Goal: Task Accomplishment & Management: Complete application form

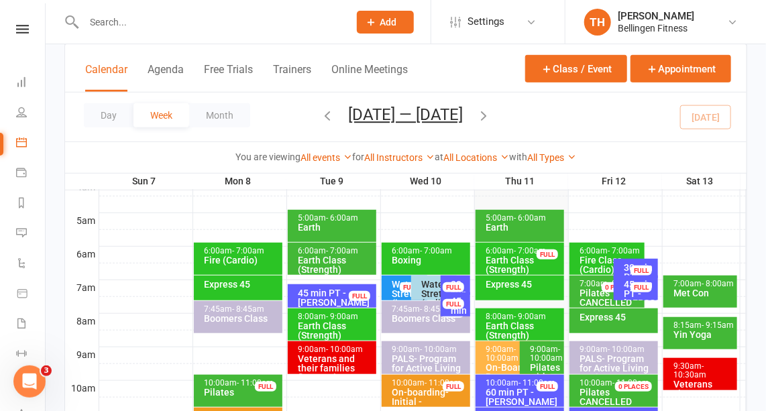
click at [384, 30] on button "Add" at bounding box center [385, 22] width 57 height 23
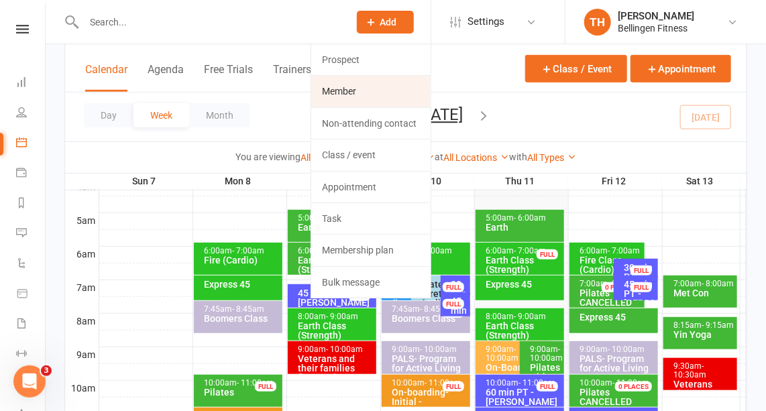
click at [346, 87] on link "Member" at bounding box center [370, 91] width 119 height 31
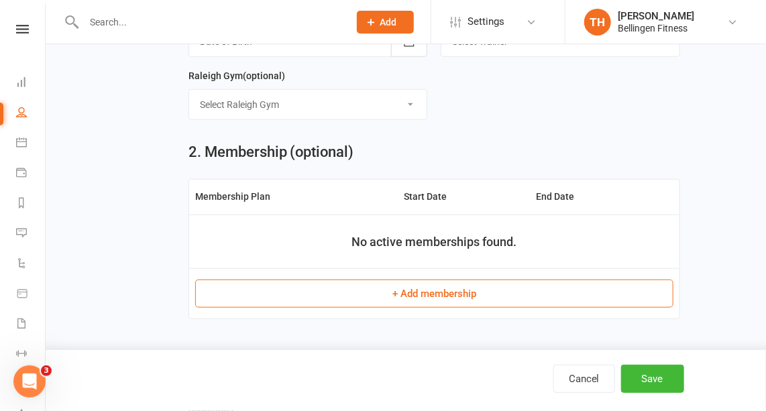
scroll to position [317, 0]
click at [365, 282] on button "+ Add membership" at bounding box center [434, 294] width 479 height 28
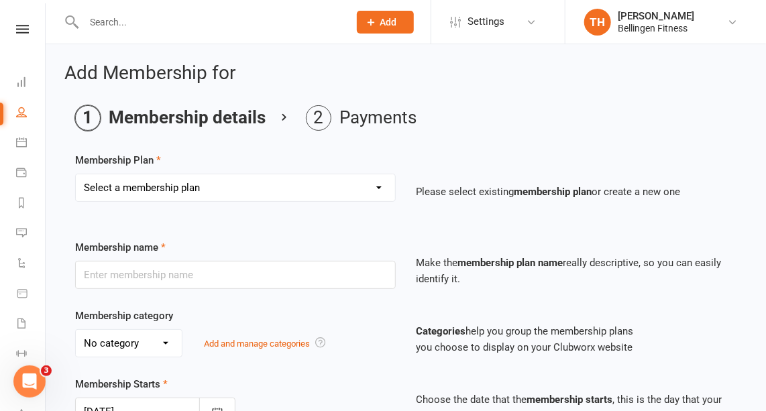
click at [358, 189] on select "Select a membership plan Create new Membership Plan Gym membership WITH classes…" at bounding box center [235, 187] width 319 height 27
select select "19"
click at [76, 174] on select "Select a membership plan Create new Membership Plan Gym membership WITH classes…" at bounding box center [235, 187] width 319 height 27
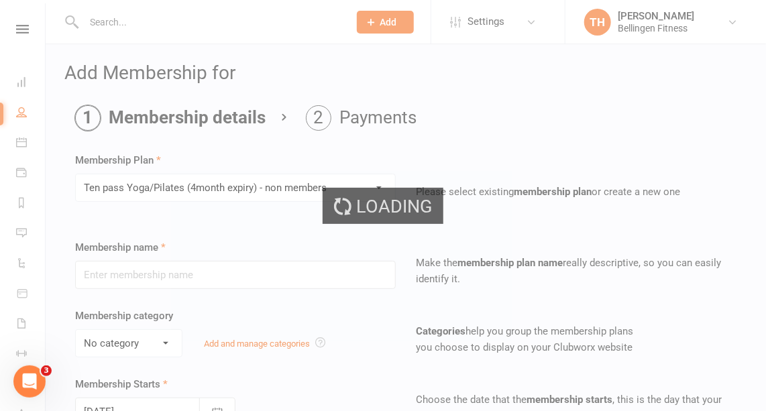
type input "Ten pass Yoga/Pilates (4month expiry) - non members"
select select "1"
type input "4"
select select "2"
type input "10"
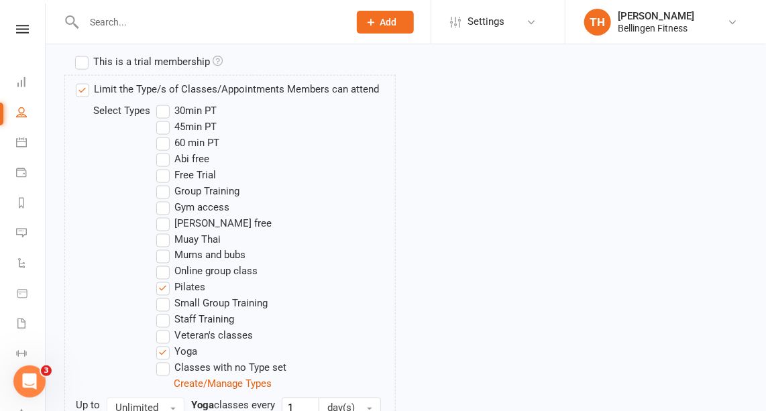
scroll to position [787, 0]
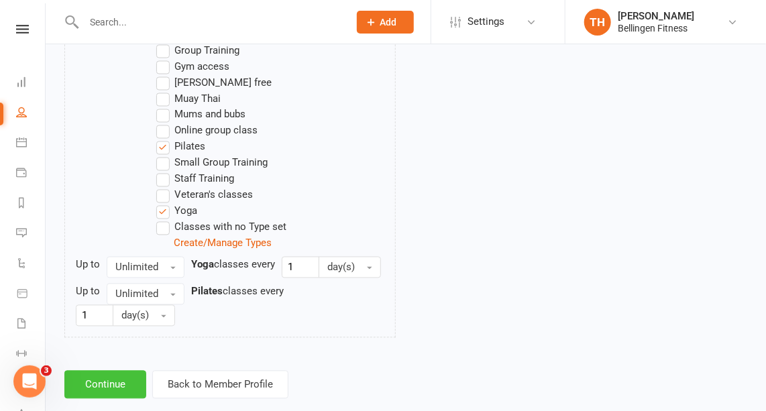
click at [133, 371] on button "Continue" at bounding box center [105, 385] width 82 height 28
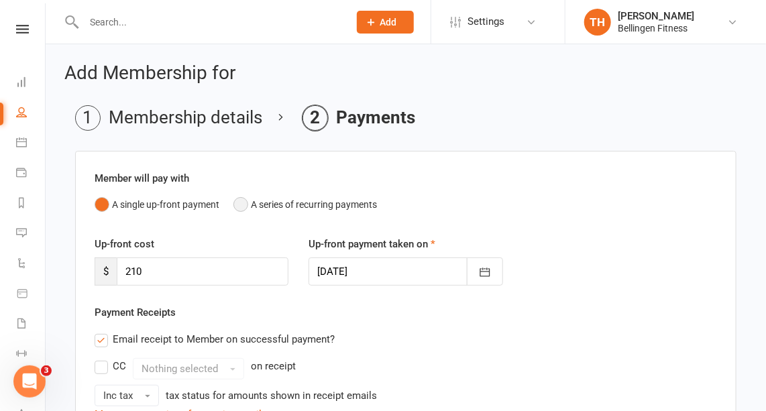
scroll to position [423, 0]
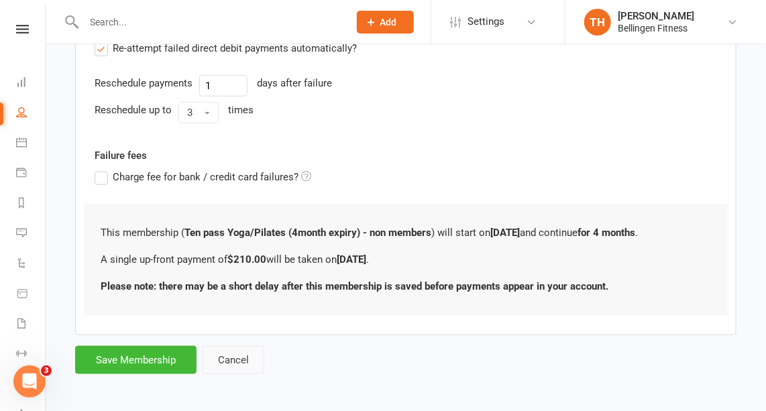
click at [242, 358] on button "Cancel" at bounding box center [234, 360] width 62 height 28
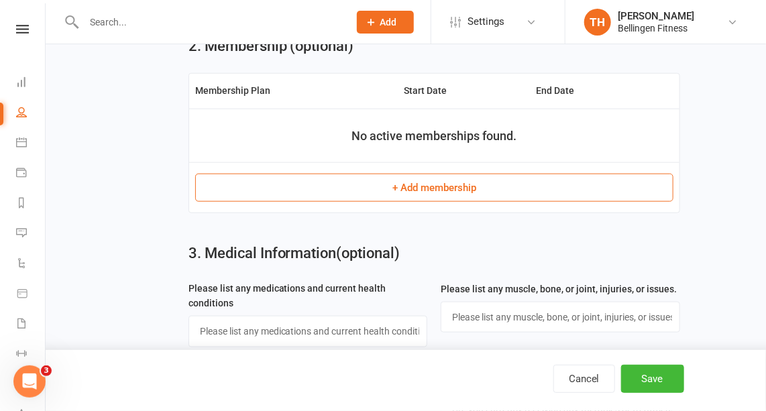
scroll to position [446, 0]
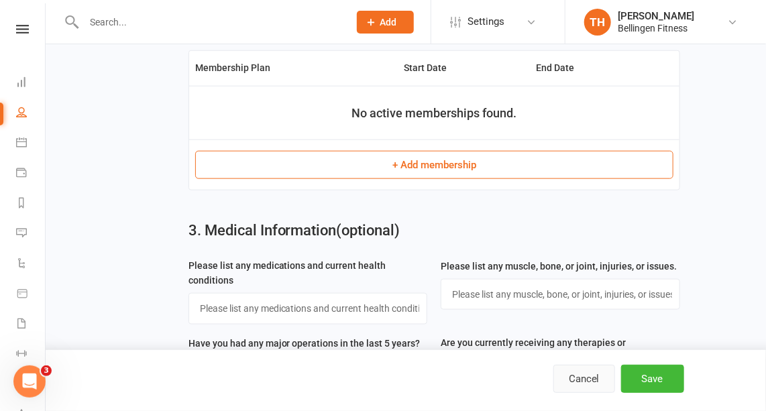
click at [598, 384] on button "Cancel" at bounding box center [585, 379] width 62 height 28
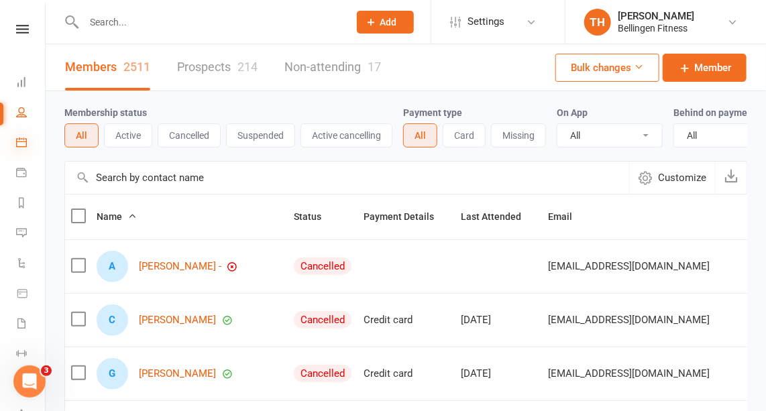
click at [20, 143] on icon at bounding box center [21, 142] width 11 height 11
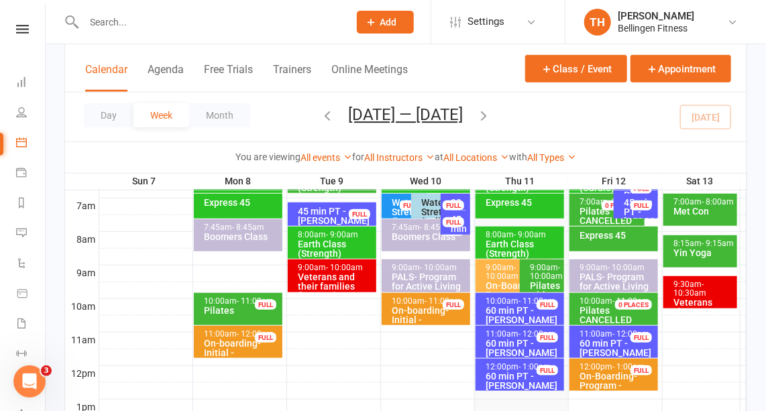
scroll to position [309, 0]
click at [699, 199] on div "7:00am - 8:00am" at bounding box center [704, 202] width 62 height 9
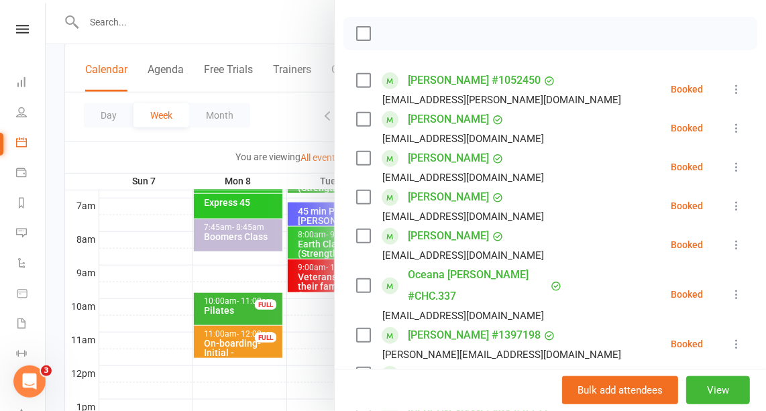
scroll to position [0, 0]
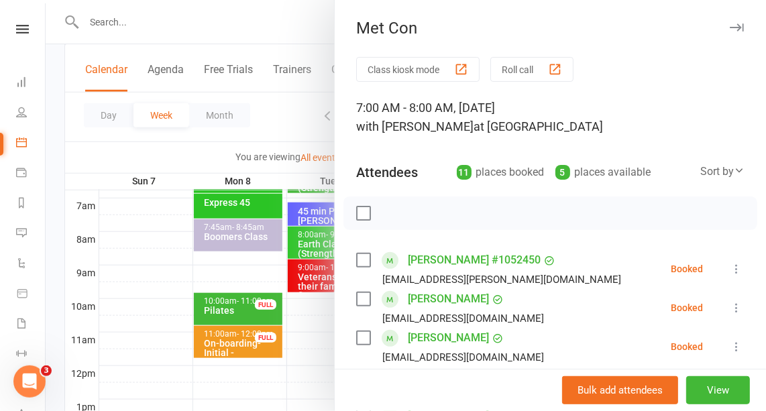
click at [730, 29] on icon "button" at bounding box center [737, 27] width 14 height 8
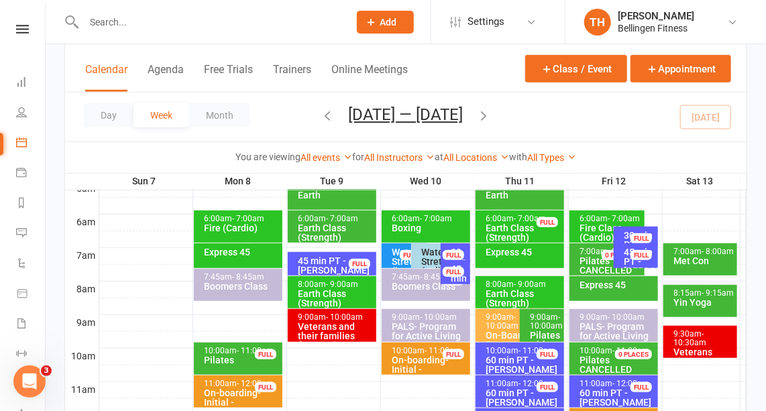
scroll to position [259, 0]
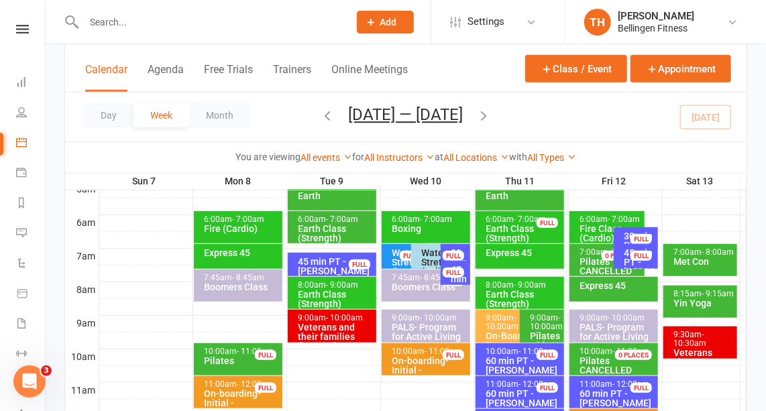
click at [537, 311] on div "9:00am - 10:00am Pilates with [PERSON_NAME]" at bounding box center [542, 326] width 44 height 33
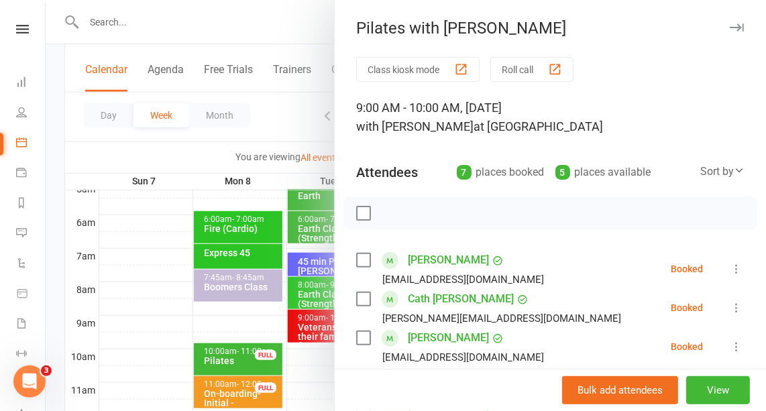
click at [730, 26] on icon "button" at bounding box center [737, 27] width 14 height 8
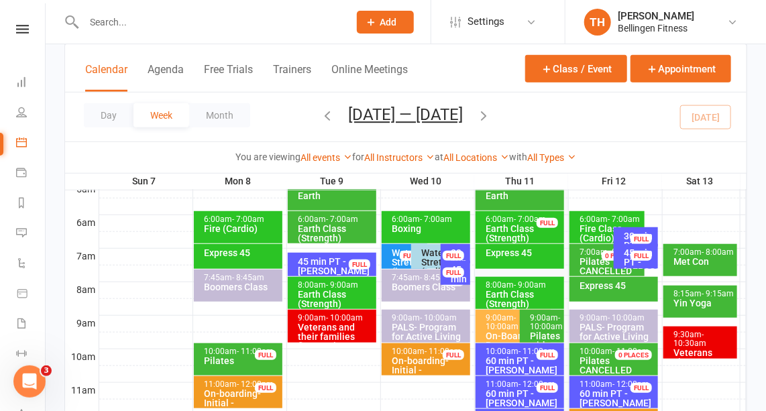
click at [488, 114] on icon "button" at bounding box center [484, 115] width 15 height 15
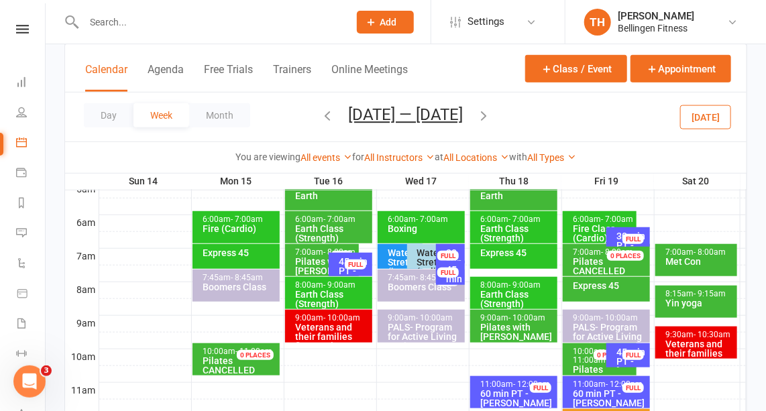
click at [321, 115] on icon "button" at bounding box center [328, 115] width 15 height 15
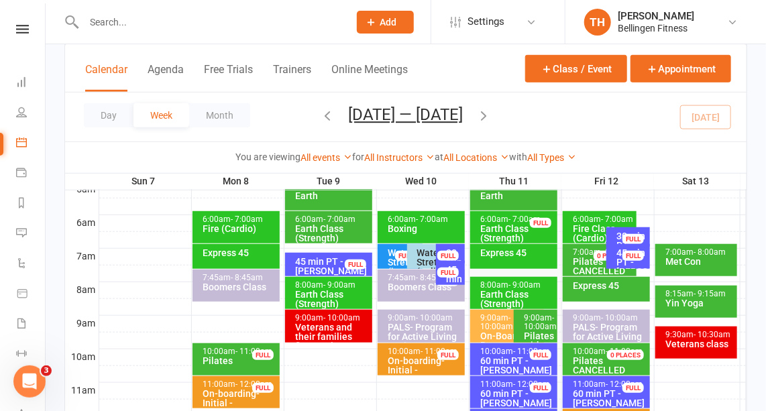
click at [541, 319] on div "9:00am - 10:00am" at bounding box center [539, 322] width 32 height 17
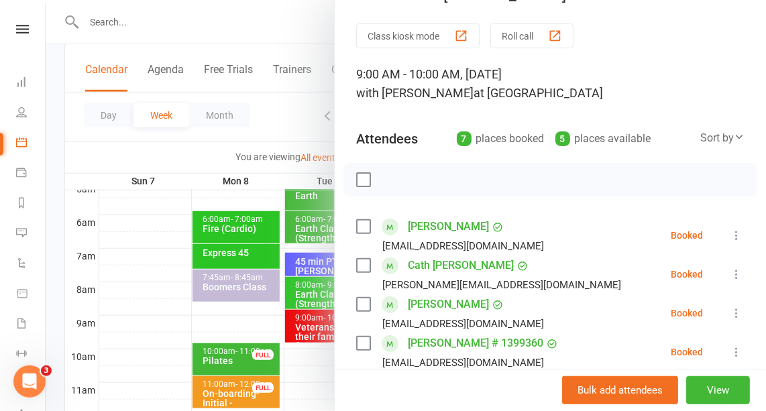
scroll to position [0, 0]
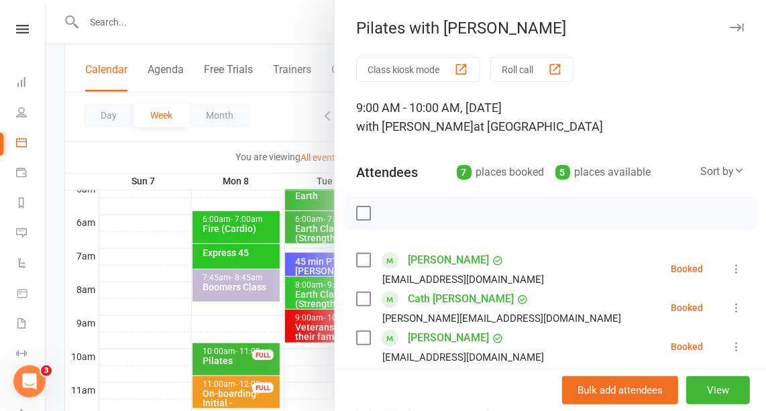
click at [730, 23] on icon "button" at bounding box center [737, 27] width 14 height 8
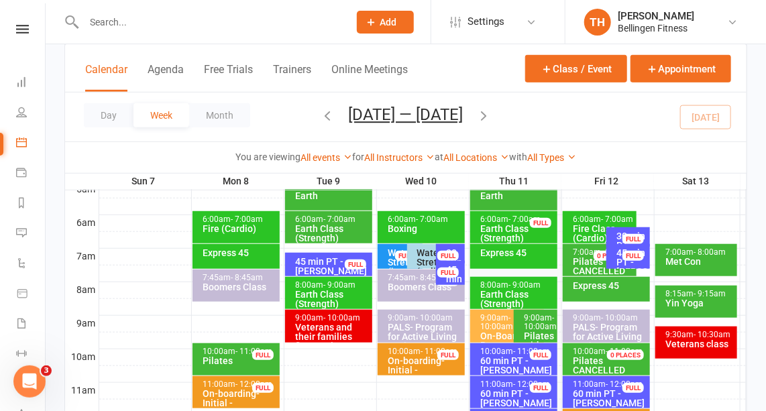
click at [487, 117] on icon "button" at bounding box center [484, 115] width 15 height 15
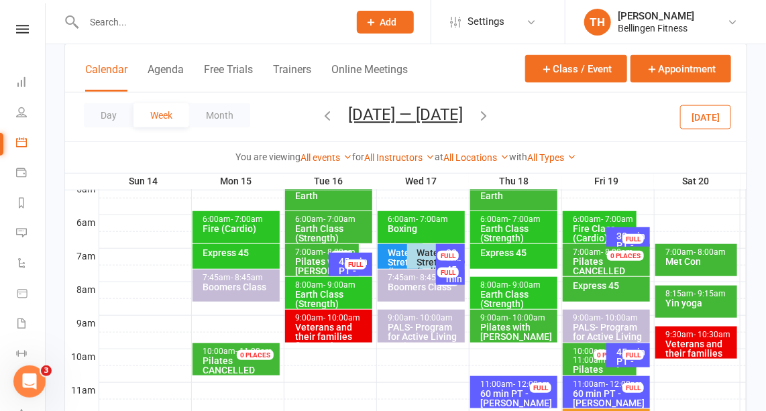
click at [321, 112] on icon "button" at bounding box center [328, 115] width 15 height 15
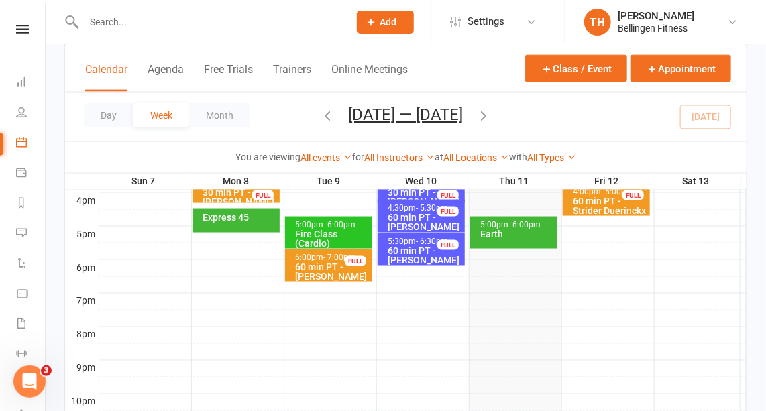
scroll to position [618, 0]
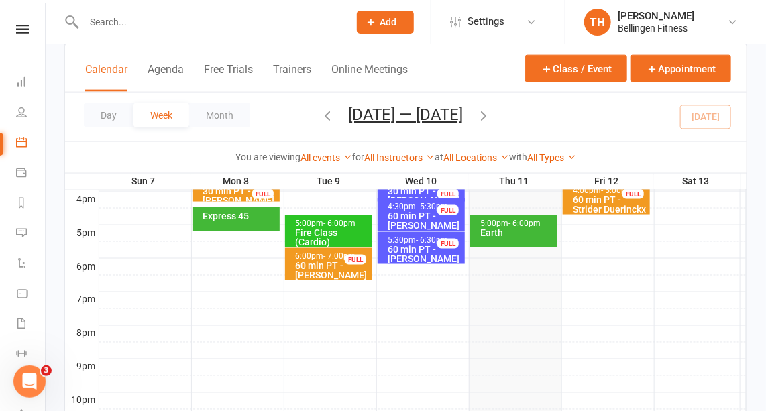
click at [541, 236] on div "5:00pm - 6:00pm Earth" at bounding box center [513, 231] width 87 height 32
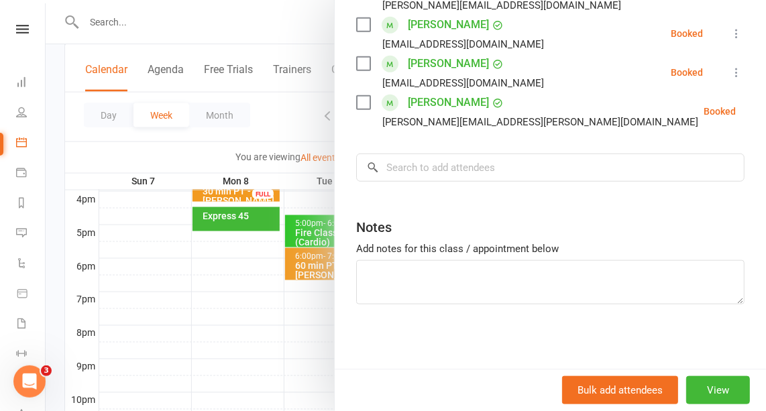
scroll to position [0, 0]
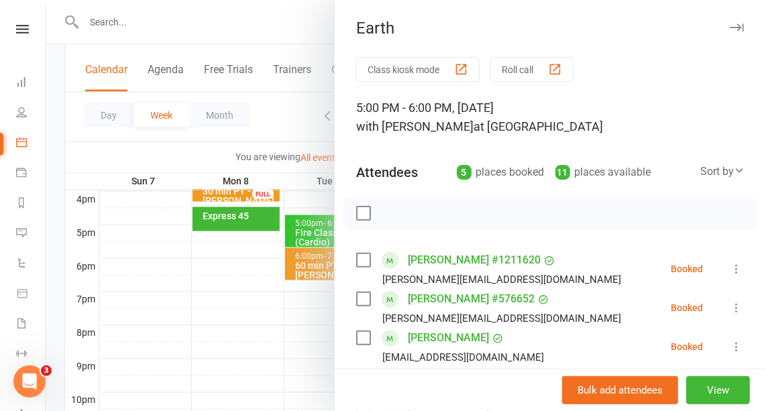
click at [729, 20] on button "button" at bounding box center [737, 27] width 16 height 16
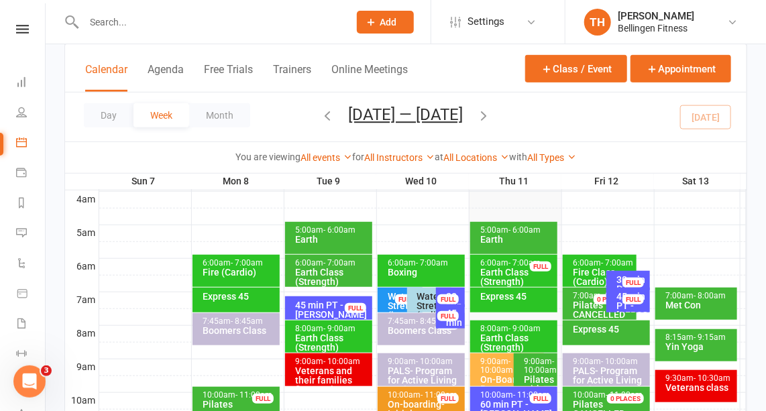
scroll to position [212, 0]
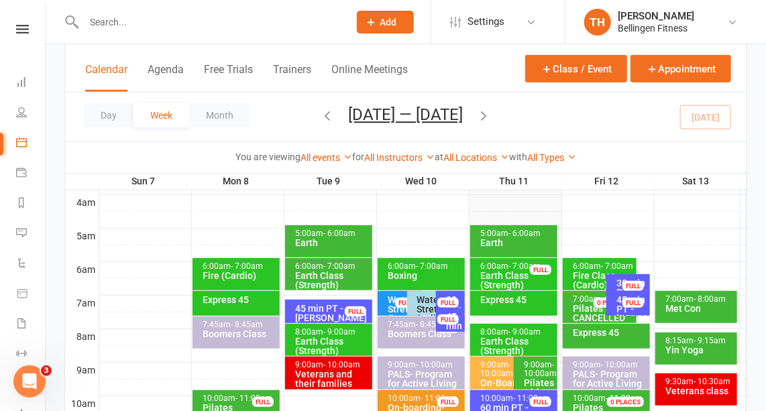
click at [690, 297] on div "7:00am - 8:00am" at bounding box center [700, 299] width 70 height 9
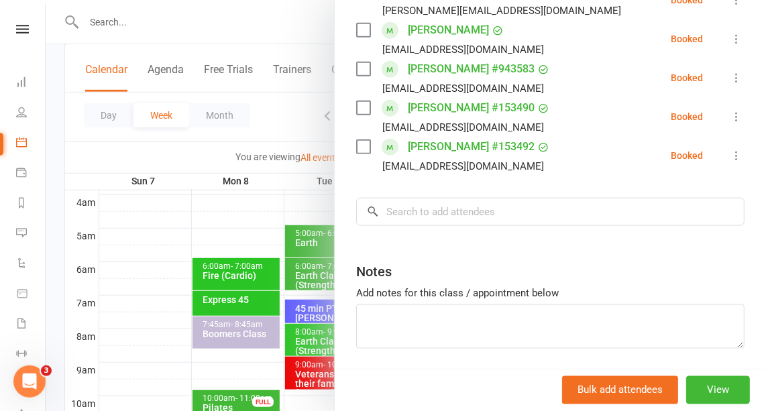
scroll to position [0, 0]
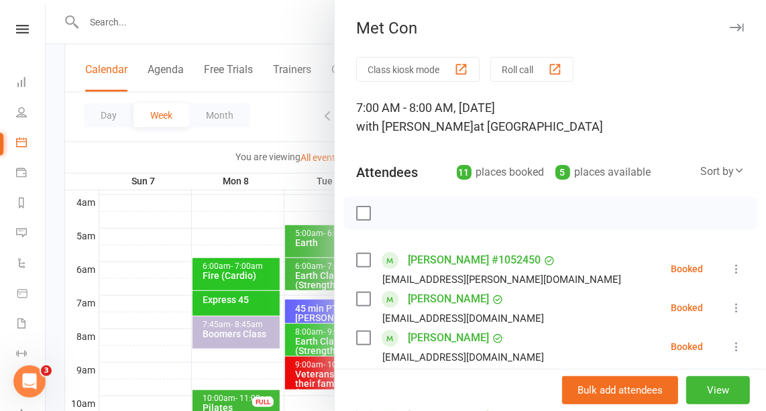
click at [730, 23] on icon "button" at bounding box center [737, 27] width 14 height 8
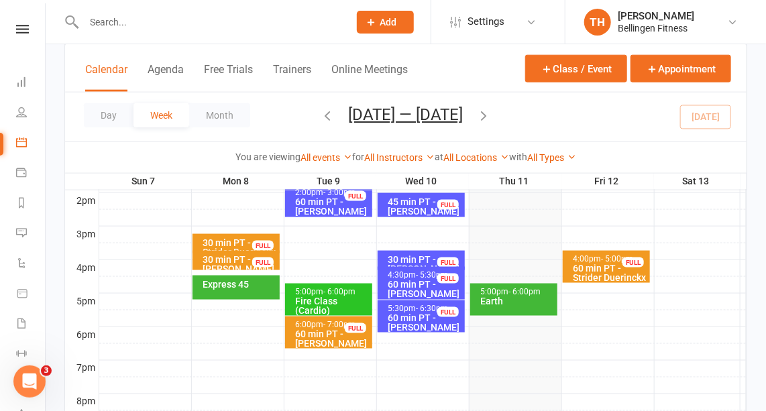
scroll to position [550, 0]
click at [515, 295] on span "- 6:00pm" at bounding box center [525, 291] width 32 height 9
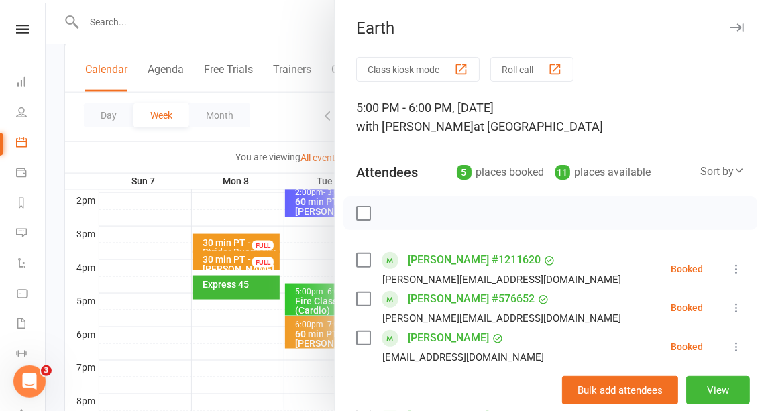
click at [729, 22] on button "button" at bounding box center [737, 27] width 16 height 16
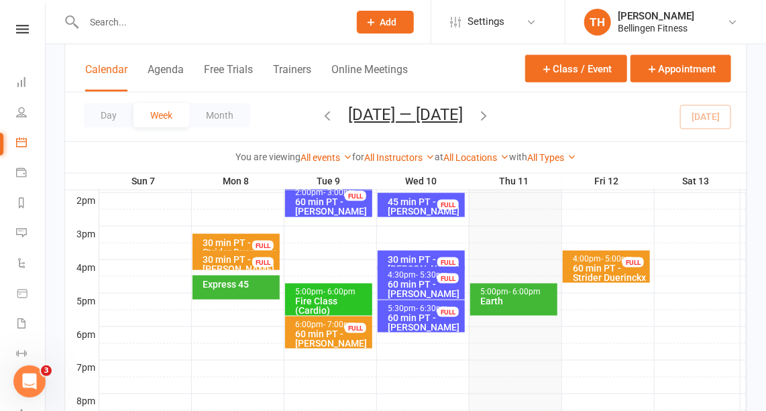
click at [378, 20] on button "Add" at bounding box center [385, 22] width 57 height 23
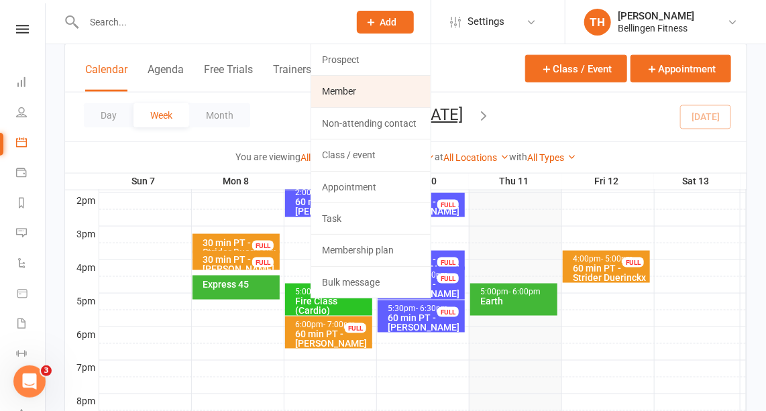
click at [348, 96] on link "Member" at bounding box center [370, 91] width 119 height 31
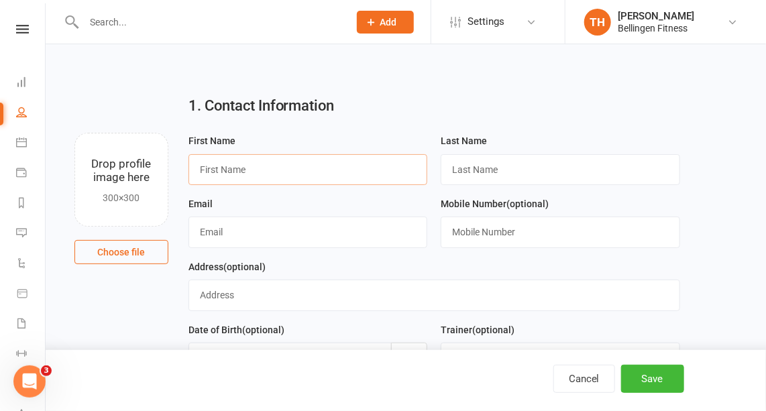
click at [235, 170] on input "text" at bounding box center [309, 169] width 240 height 31
type input "Sinah"
type input "Lions"
type input "[EMAIL_ADDRESS][DOMAIN_NAME]"
type input "0451216596"
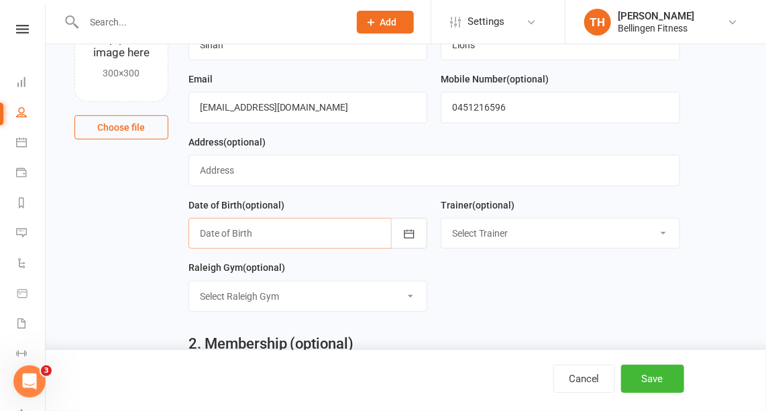
scroll to position [127, 0]
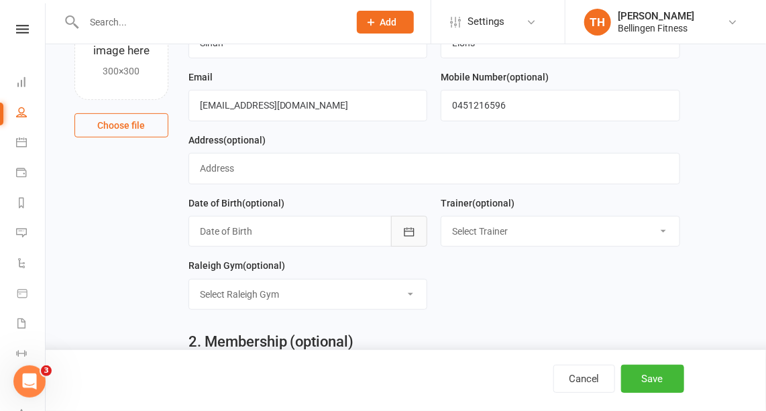
click at [415, 225] on icon "button" at bounding box center [409, 231] width 13 height 13
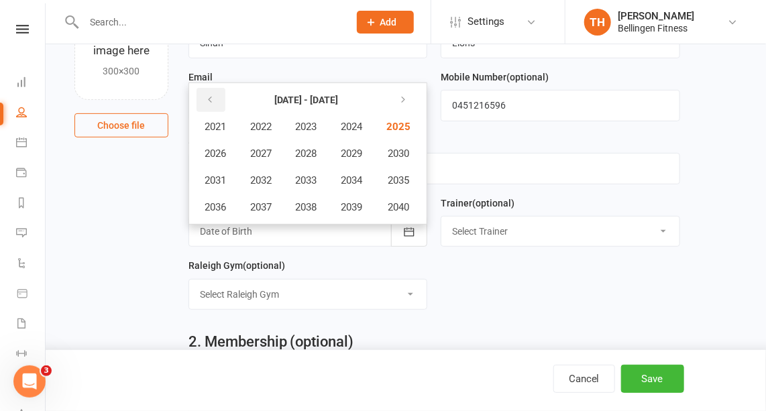
click at [217, 97] on button "button" at bounding box center [211, 100] width 29 height 24
click at [407, 150] on span "1990" at bounding box center [397, 154] width 21 height 12
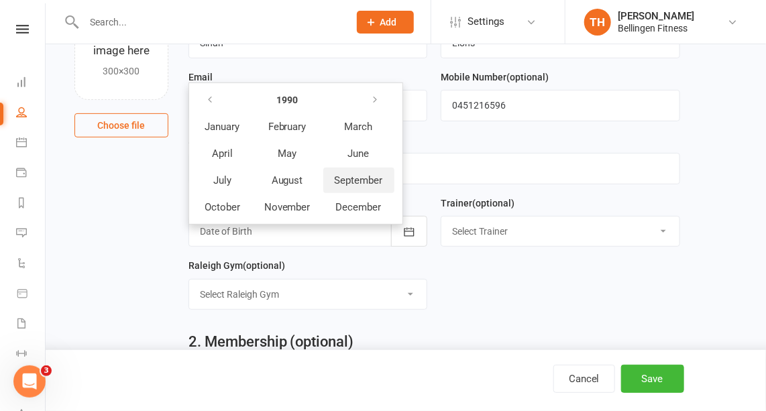
click at [357, 178] on span "September" at bounding box center [359, 180] width 48 height 12
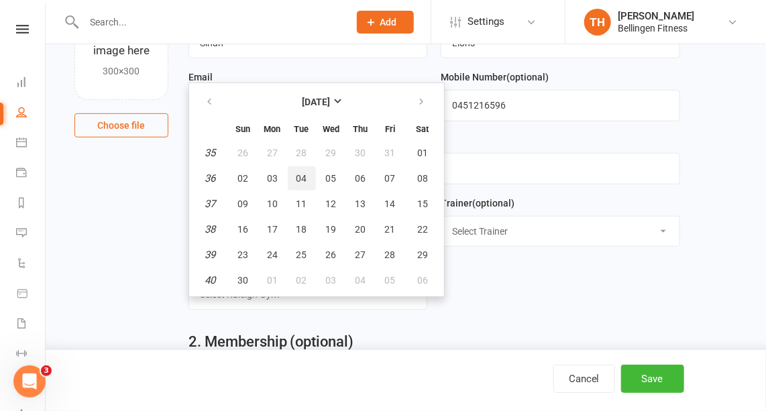
click at [300, 176] on span "04" at bounding box center [302, 178] width 11 height 11
type input "[DATE]"
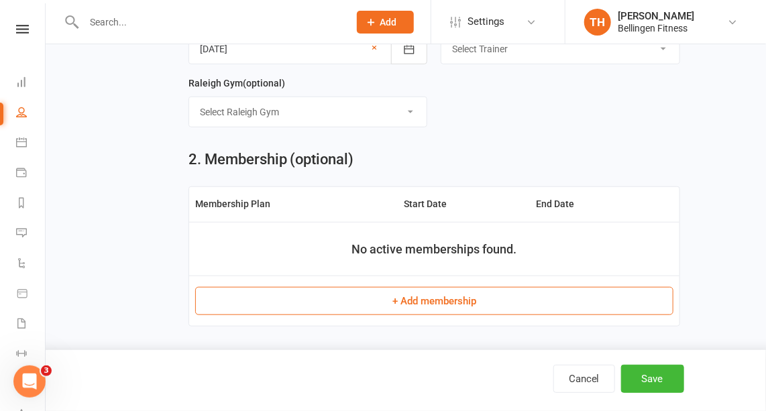
scroll to position [309, 0]
click at [314, 297] on button "+ Add membership" at bounding box center [434, 301] width 479 height 28
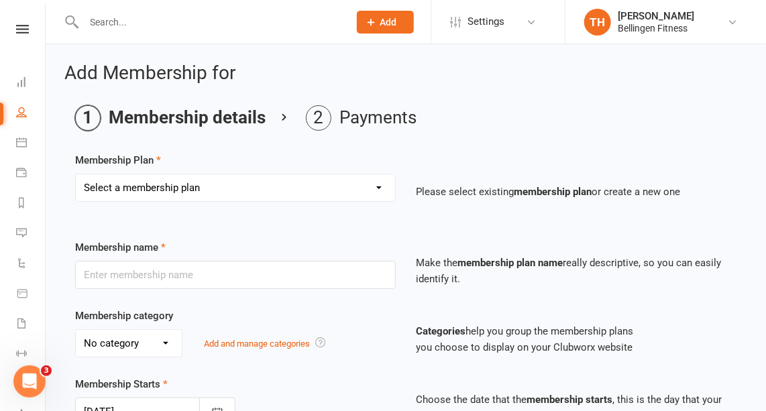
click at [381, 180] on select "Select a membership plan Create new Membership Plan Gym membership WITH classes…" at bounding box center [235, 187] width 319 height 27
select select "2"
click at [76, 174] on select "Select a membership plan Create new Membership Plan Gym membership WITH classes…" at bounding box center [235, 187] width 319 height 27
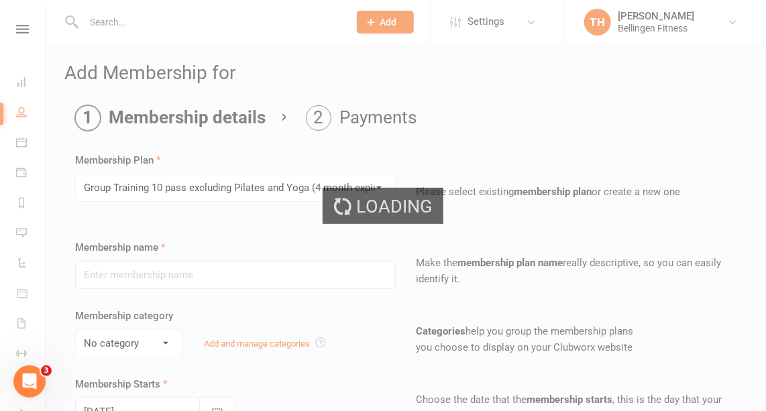
type input "Group Training 10 pass excluding Pilates and Yoga (4 month expiry)"
select select "1"
type input "4"
select select "2"
type input "10"
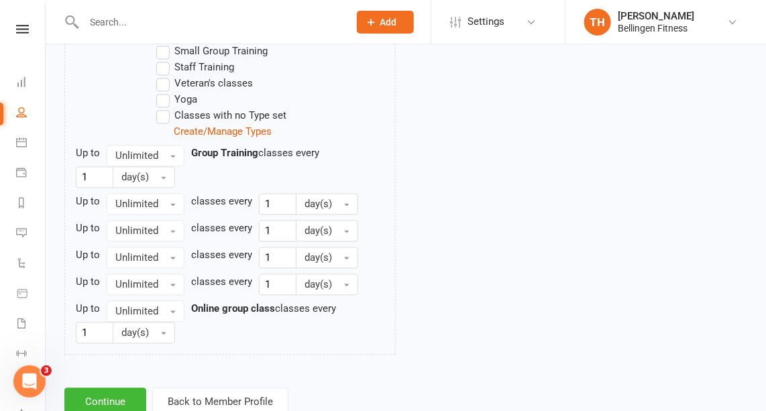
scroll to position [936, 0]
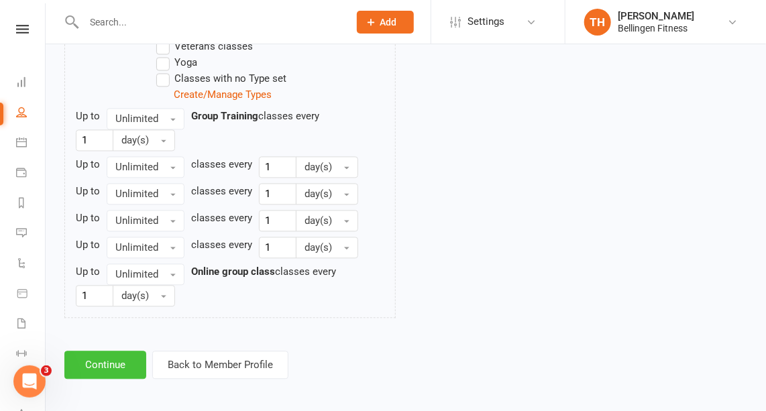
click at [103, 355] on button "Continue" at bounding box center [105, 365] width 82 height 28
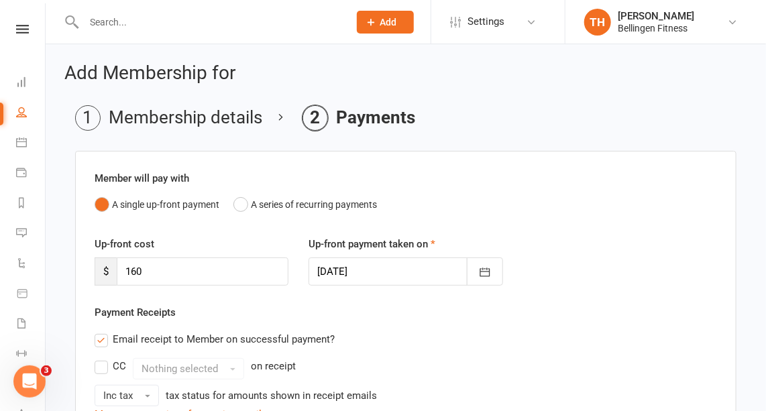
scroll to position [386, 0]
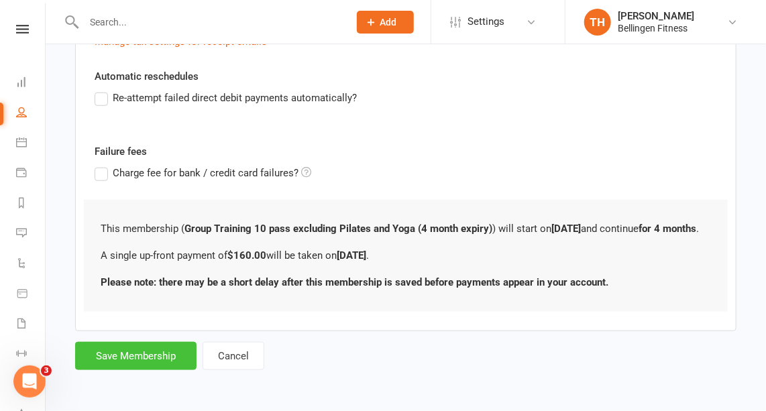
click at [103, 355] on button "Save Membership" at bounding box center [135, 356] width 121 height 28
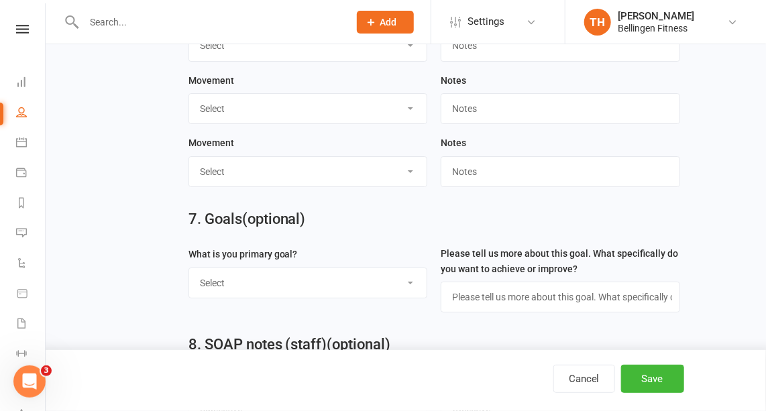
scroll to position [1793, 0]
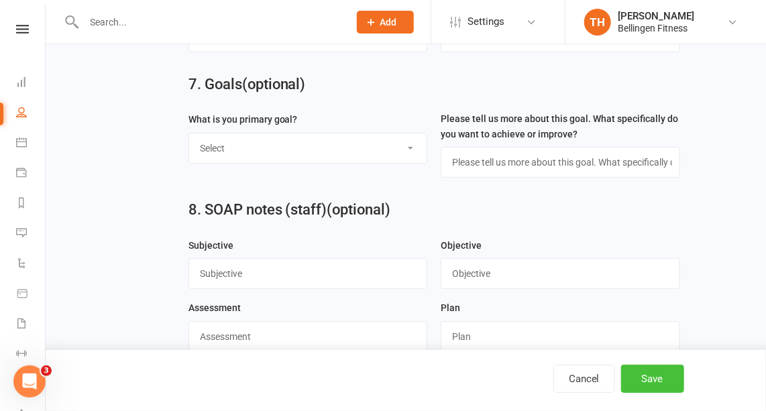
click at [664, 373] on button "Save" at bounding box center [652, 379] width 63 height 28
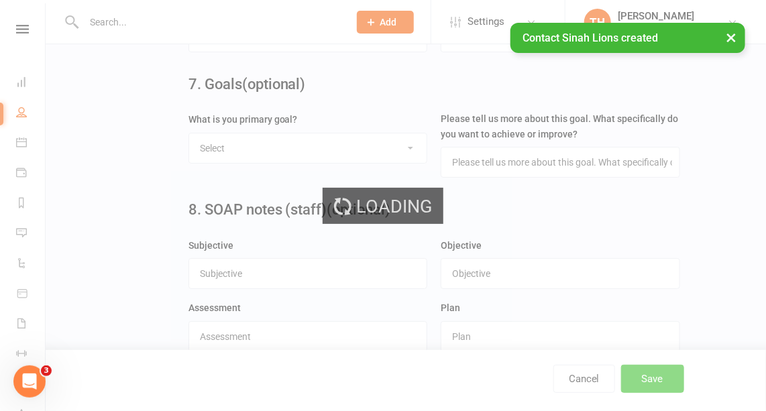
scroll to position [0, 0]
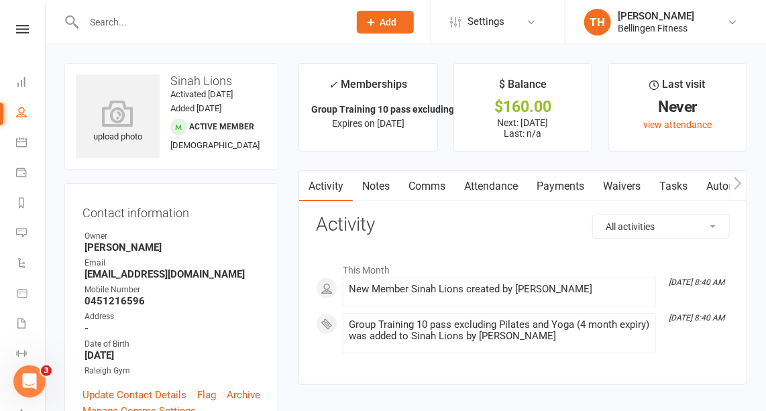
click at [632, 183] on link "Waivers" at bounding box center [622, 186] width 56 height 31
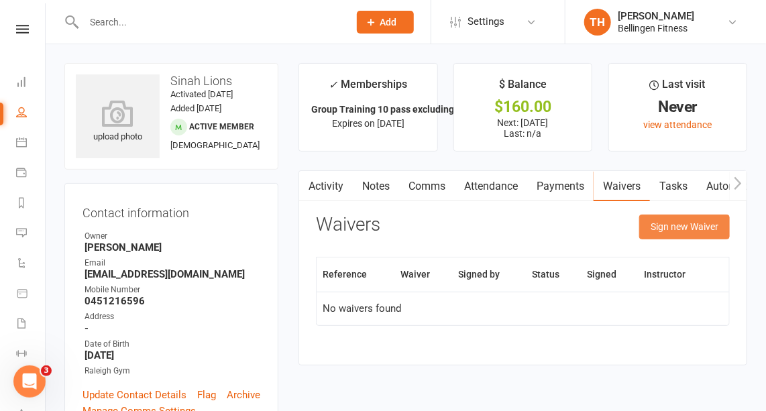
click at [680, 231] on button "Sign new Waiver" at bounding box center [684, 227] width 91 height 24
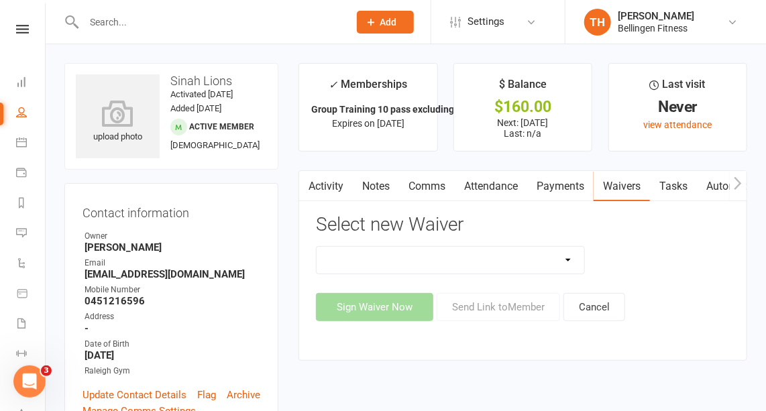
click at [568, 252] on select "Initial Assessment Membership Sign Up Parq Payment Details" at bounding box center [451, 260] width 268 height 27
select select "797"
click at [317, 247] on select "Initial Assessment Membership Sign Up Parq Payment Details" at bounding box center [451, 260] width 268 height 27
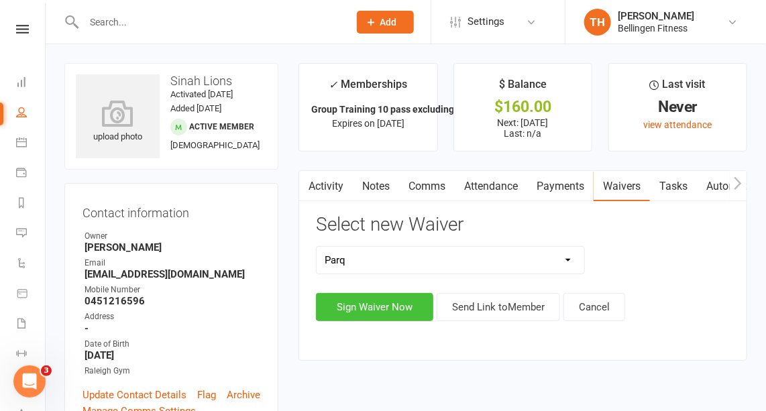
click at [415, 313] on button "Sign Waiver Now" at bounding box center [374, 307] width 117 height 28
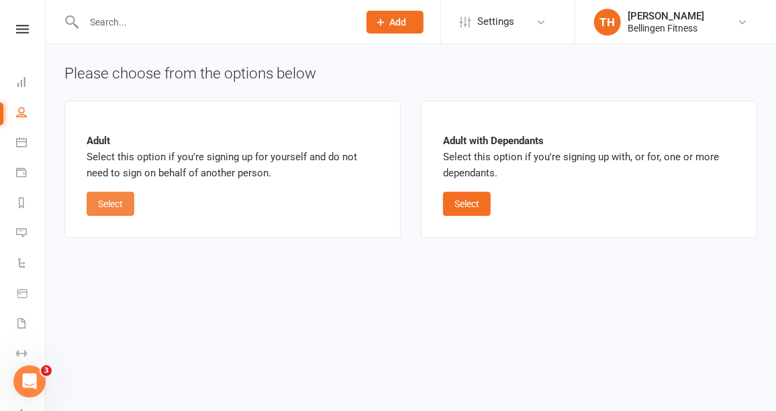
click at [106, 195] on button "Select" at bounding box center [111, 204] width 48 height 24
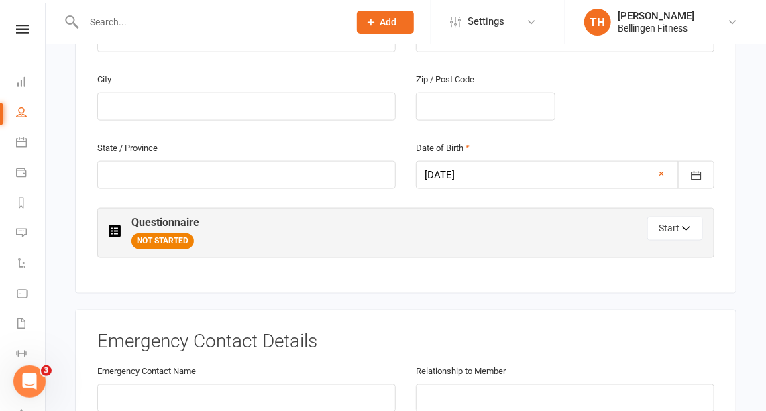
scroll to position [562, 0]
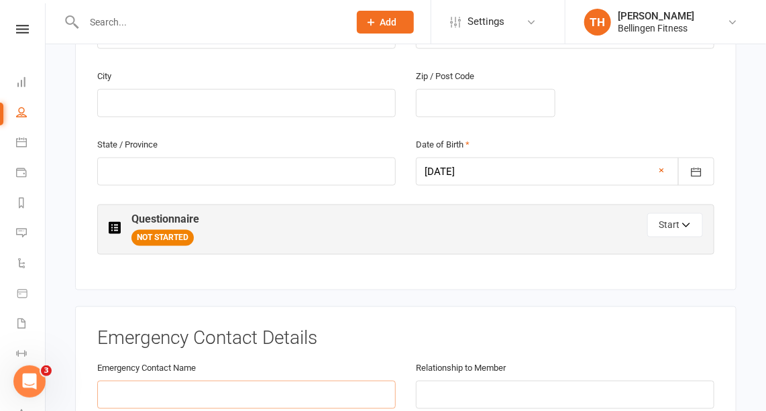
click at [223, 381] on input "text" at bounding box center [246, 395] width 299 height 28
type input "[PERSON_NAME]"
click at [476, 381] on input "text" at bounding box center [565, 395] width 299 height 28
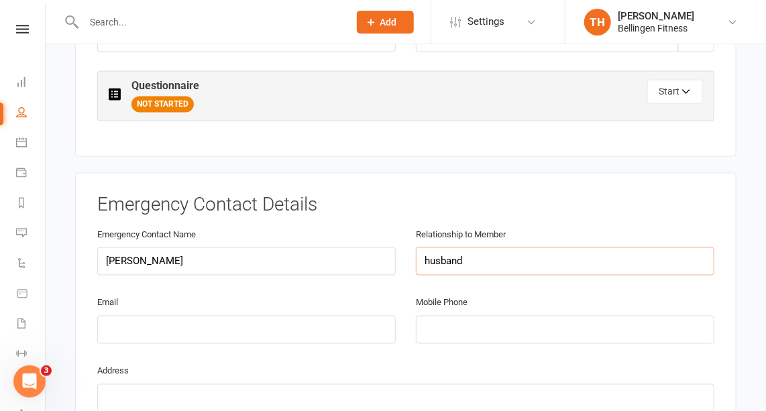
scroll to position [698, 0]
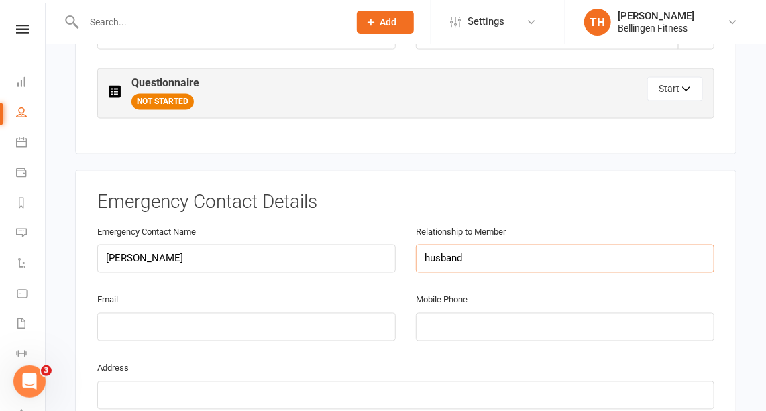
type input "husband"
click at [449, 313] on input "tel" at bounding box center [565, 327] width 299 height 28
type input "0451216596"
type input "[EMAIL_ADDRESS][DOMAIN_NAME]"
type input "0"
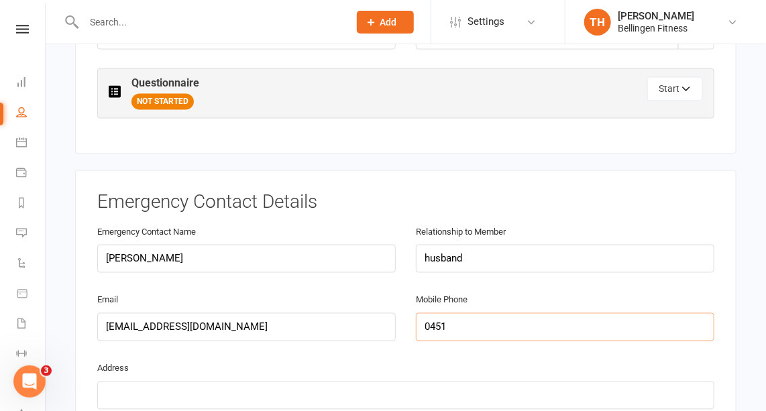
type input "0451216596"
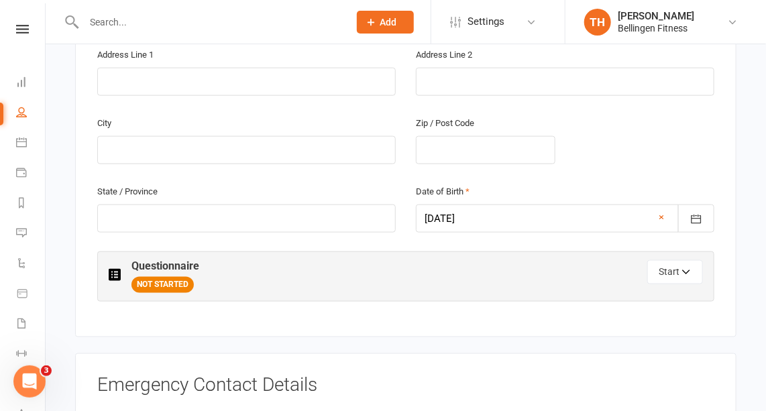
scroll to position [515, 0]
click at [671, 261] on button "Start" at bounding box center [675, 273] width 56 height 24
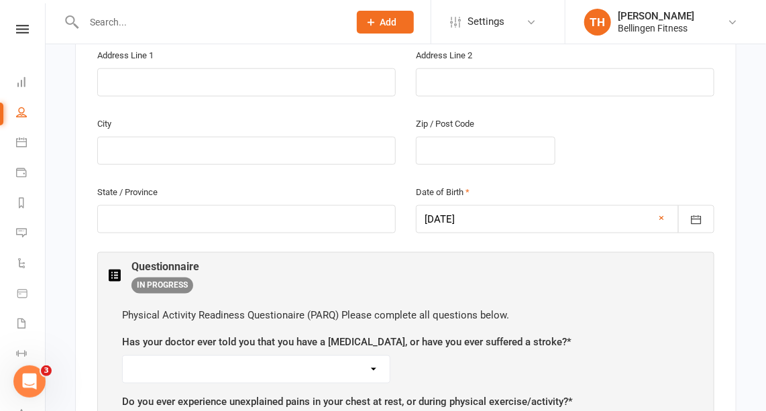
click at [370, 356] on select "Yes No" at bounding box center [256, 369] width 267 height 27
select select "No"
click at [123, 356] on select "Yes No" at bounding box center [256, 369] width 267 height 27
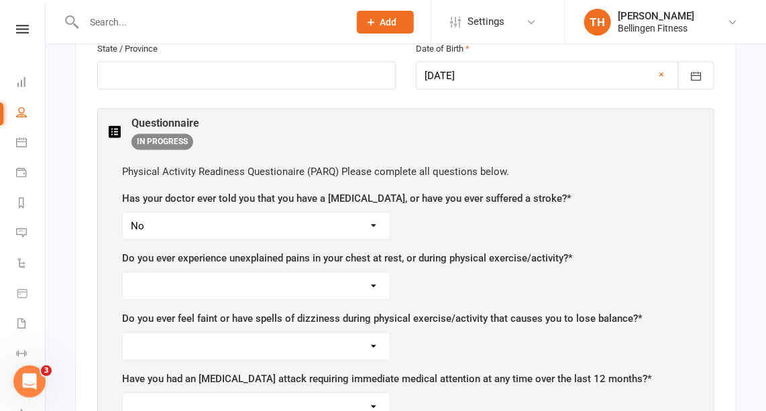
scroll to position [660, 0]
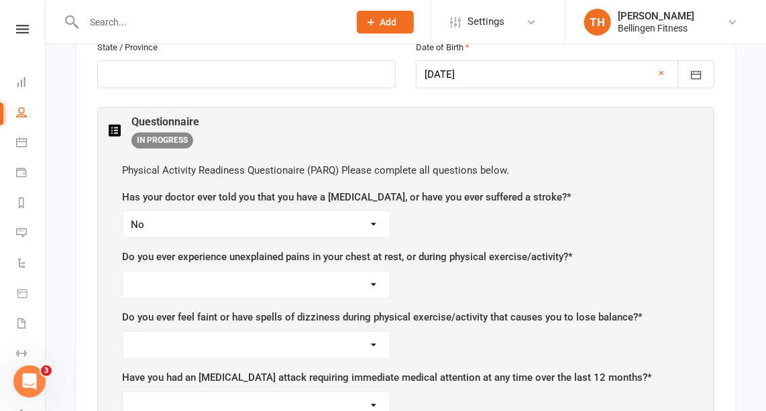
click at [354, 272] on select "Yes No" at bounding box center [256, 285] width 267 height 27
select select "No"
click at [123, 272] on select "Yes No" at bounding box center [256, 285] width 267 height 27
click at [264, 332] on select "Yes No" at bounding box center [256, 345] width 267 height 27
select select "No"
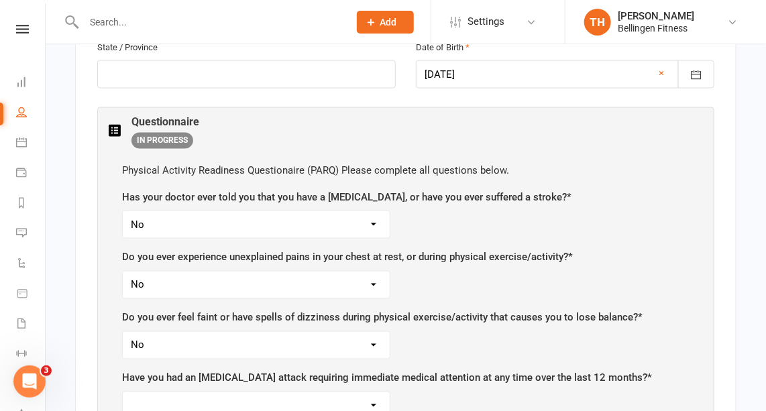
click at [123, 332] on select "Yes No" at bounding box center [256, 345] width 267 height 27
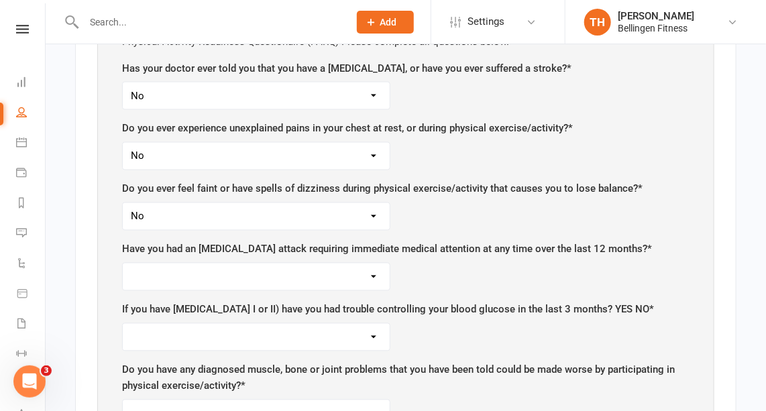
scroll to position [797, 0]
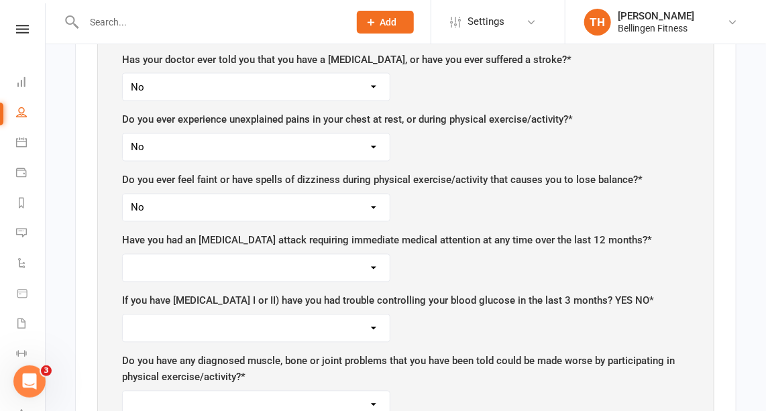
click at [346, 255] on select "Yes No" at bounding box center [256, 268] width 267 height 27
select select "No"
click at [123, 255] on select "Yes No" at bounding box center [256, 268] width 267 height 27
click at [313, 315] on select "Yes No" at bounding box center [256, 328] width 267 height 27
select select "No"
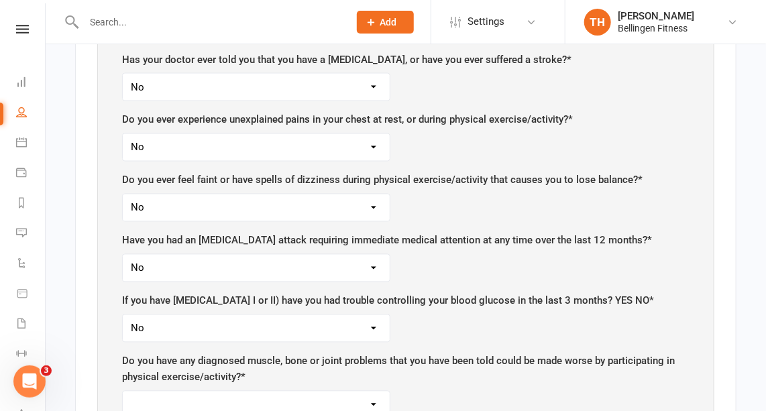
click at [123, 315] on select "Yes No" at bounding box center [256, 328] width 267 height 27
click at [360, 392] on select "Yes No" at bounding box center [256, 405] width 267 height 27
select select "No"
click at [123, 392] on select "Yes No" at bounding box center [256, 405] width 267 height 27
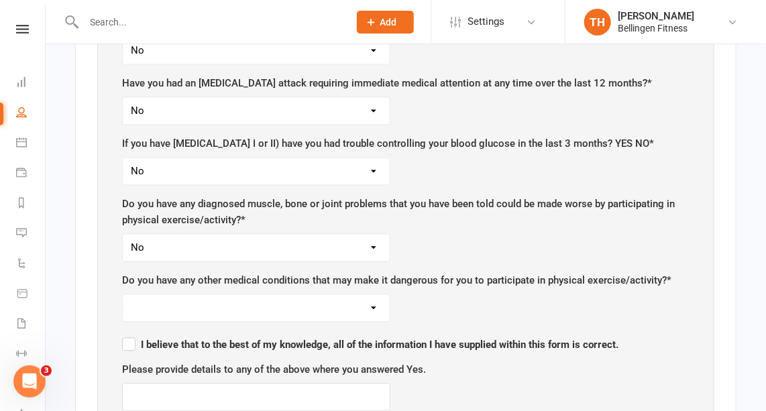
scroll to position [955, 0]
click at [314, 295] on select "Yes No" at bounding box center [256, 308] width 267 height 27
select select "No"
click at [123, 295] on select "Yes No" at bounding box center [256, 308] width 267 height 27
click at [125, 335] on label "I believe that to the best of my knowledge, all of the information I have suppl…" at bounding box center [370, 343] width 497 height 16
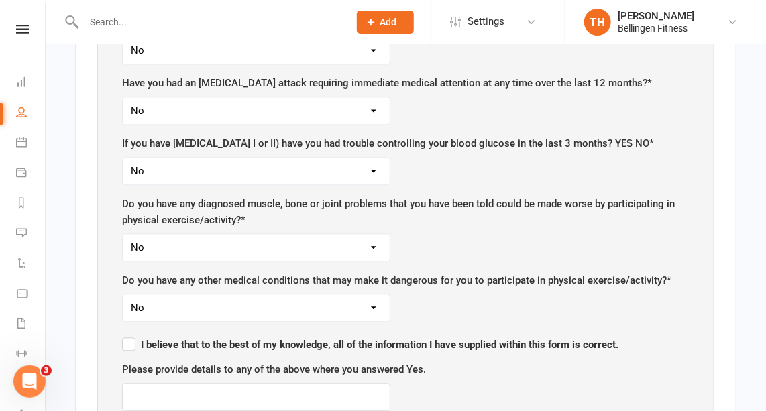
click at [125, 333] on input "I believe that to the best of my knowledge, all of the information I have suppl…" at bounding box center [370, 333] width 497 height 0
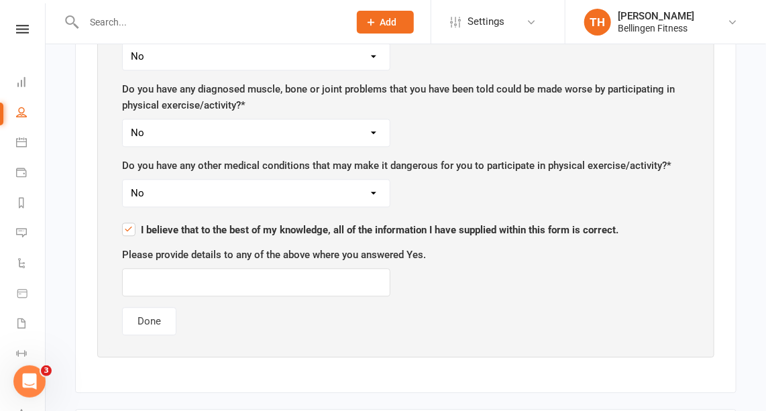
scroll to position [1070, 0]
click at [153, 307] on button "Done" at bounding box center [149, 321] width 54 height 28
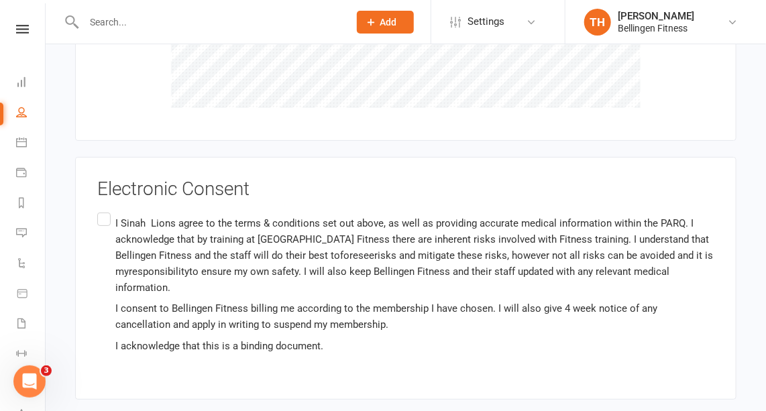
scroll to position [1754, 0]
click at [106, 209] on label "I Sinah Lions agree to the terms & conditions set out above, as well as providi…" at bounding box center [405, 283] width 617 height 149
click at [106, 209] on input "I Sinah Lions agree to the terms & conditions set out above, as well as providi…" at bounding box center [101, 209] width 9 height 0
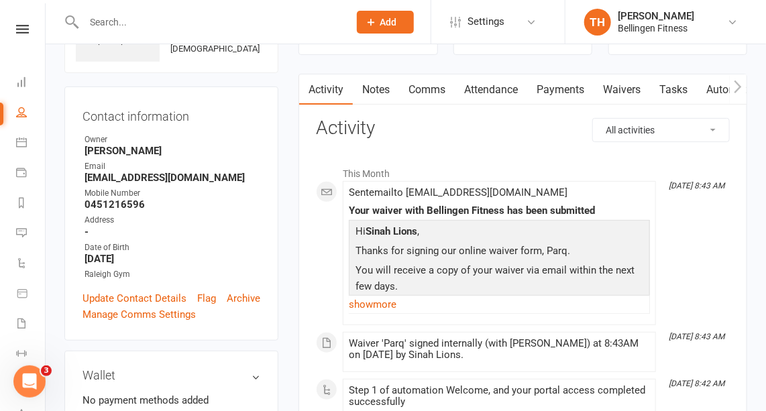
scroll to position [96, 0]
click at [560, 89] on link "Payments" at bounding box center [560, 90] width 66 height 31
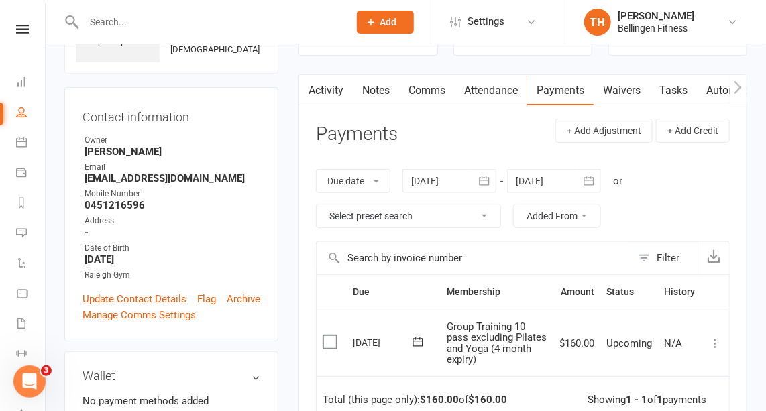
click at [717, 341] on icon at bounding box center [715, 343] width 13 height 13
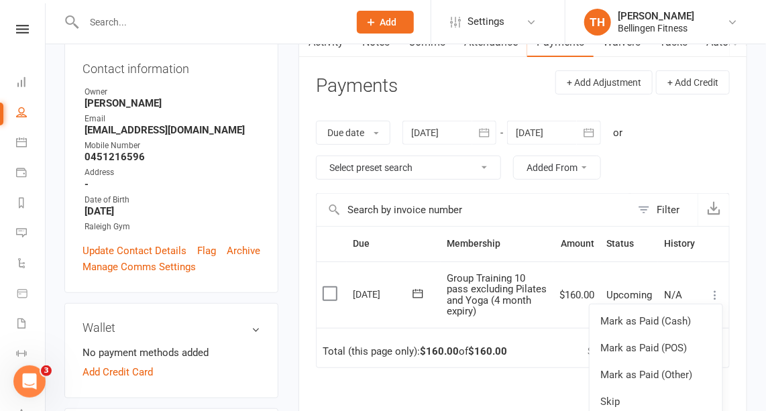
scroll to position [169, 0]
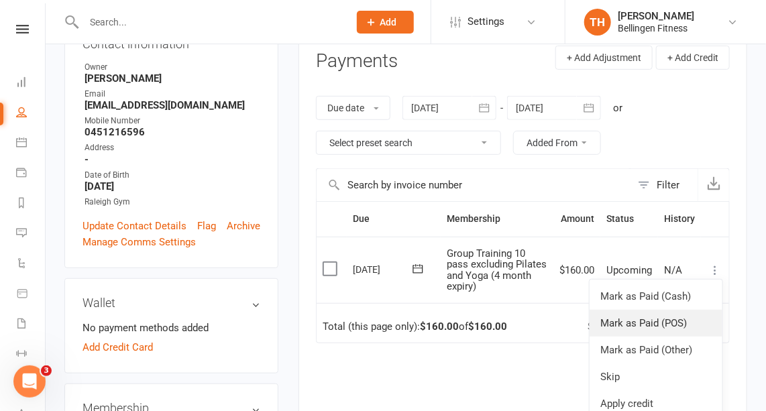
click at [676, 321] on link "Mark as Paid (POS)" at bounding box center [656, 323] width 133 height 27
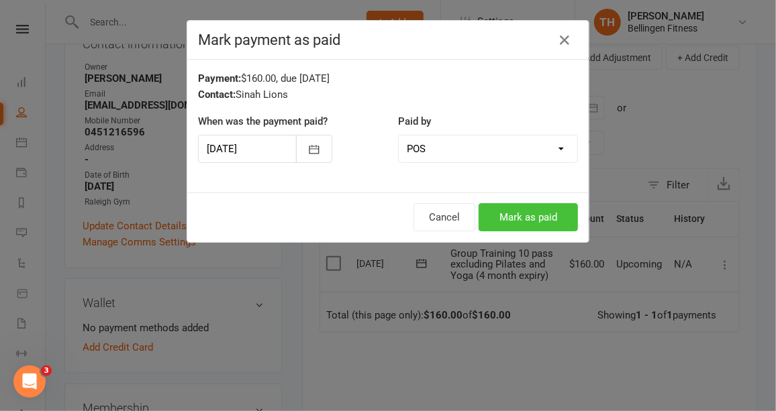
click at [519, 208] on button "Mark as paid" at bounding box center [527, 217] width 99 height 28
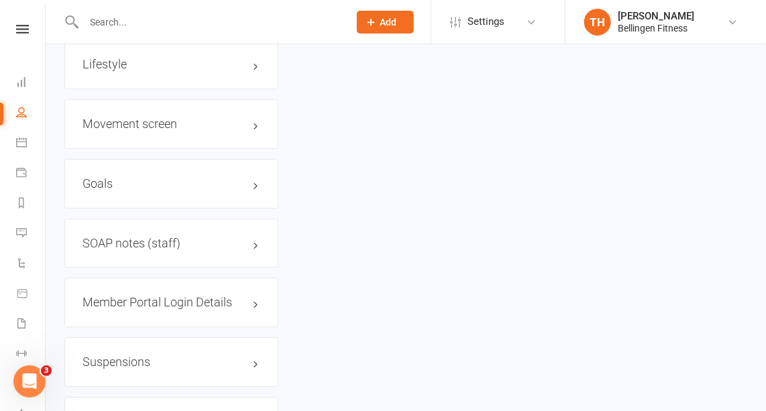
scroll to position [1382, 0]
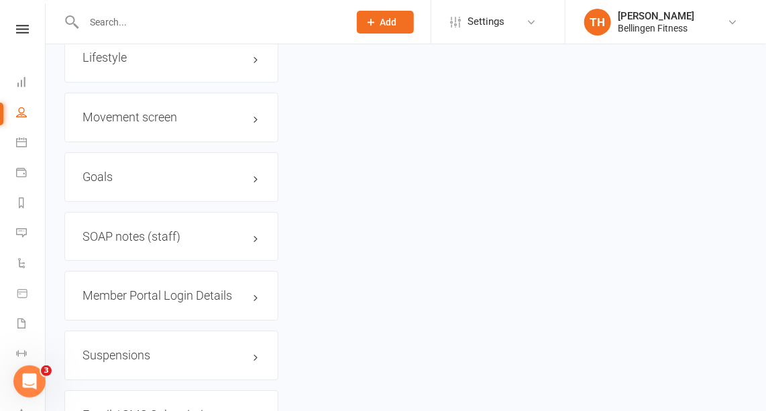
click at [193, 303] on h3 "Member Portal Login Details" at bounding box center [172, 295] width 178 height 13
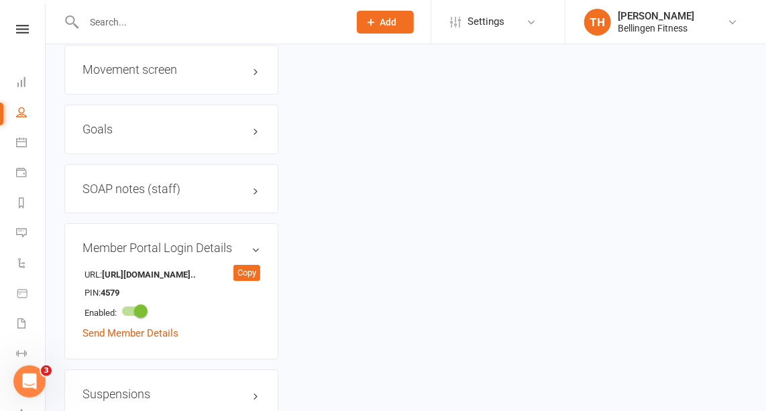
scroll to position [1437, 0]
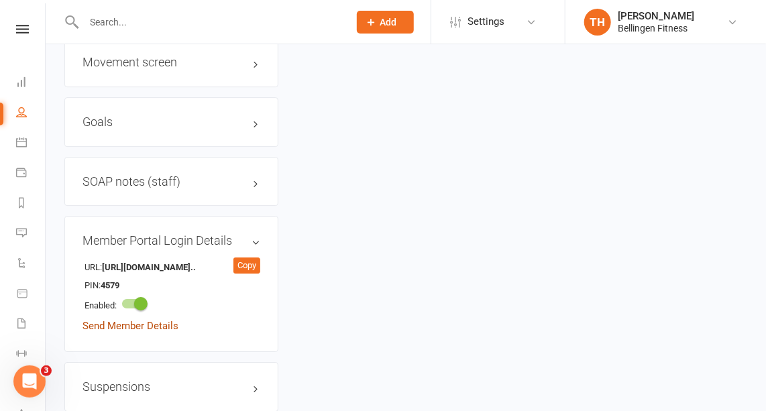
click at [151, 332] on link "Send Member Details" at bounding box center [131, 326] width 96 height 12
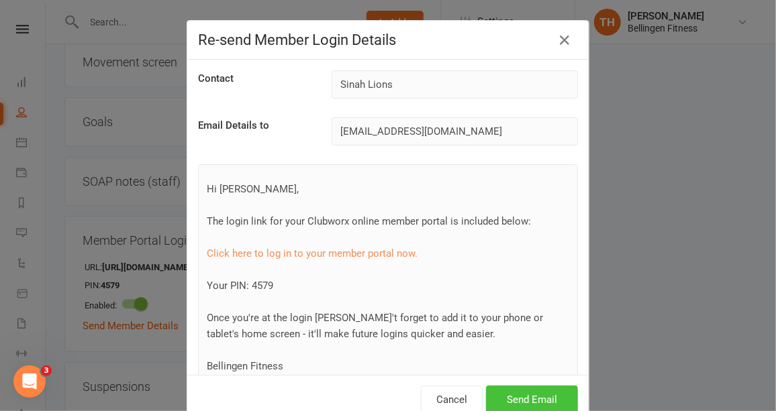
click at [537, 398] on button "Send Email" at bounding box center [532, 400] width 92 height 28
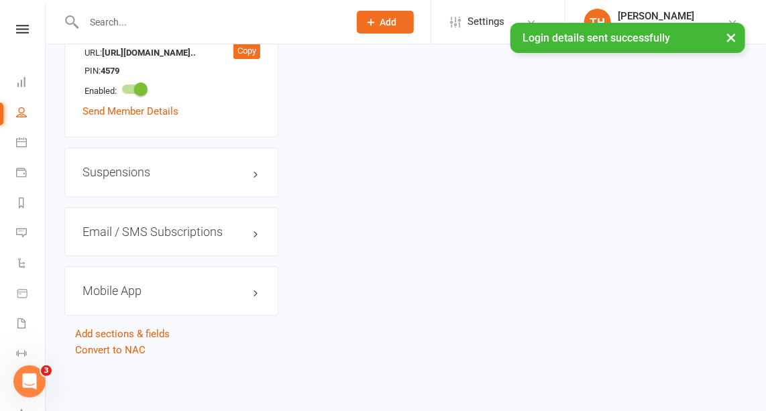
scroll to position [1669, 0]
click at [142, 287] on h3 "Mobile App" at bounding box center [172, 290] width 178 height 13
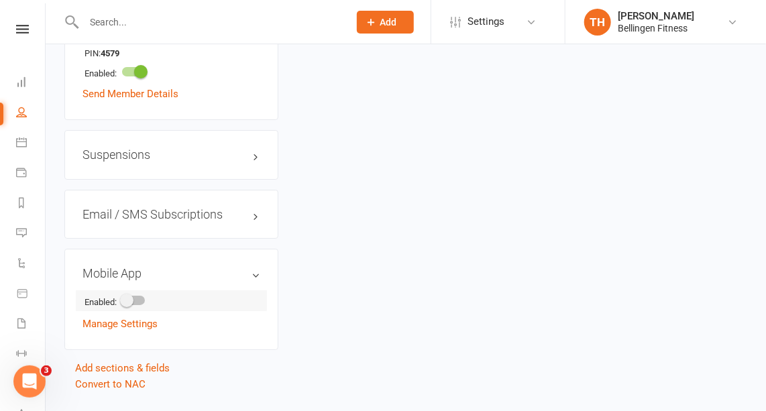
click at [140, 311] on li "Enabled:" at bounding box center [172, 301] width 178 height 21
click at [139, 305] on div at bounding box center [133, 300] width 23 height 9
click at [122, 299] on input "checkbox" at bounding box center [122, 299] width 0 height 0
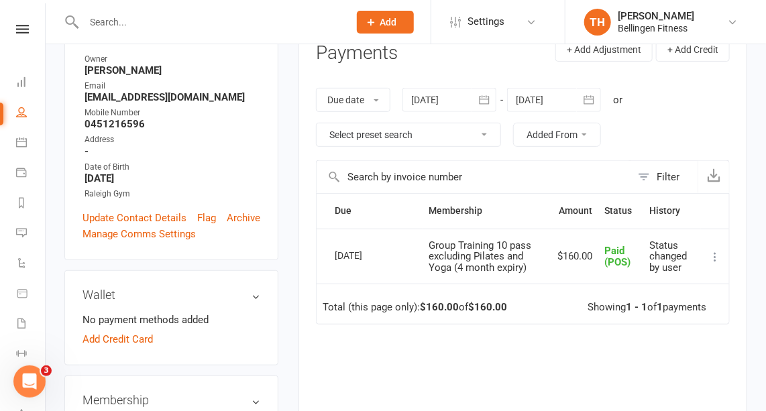
scroll to position [0, 0]
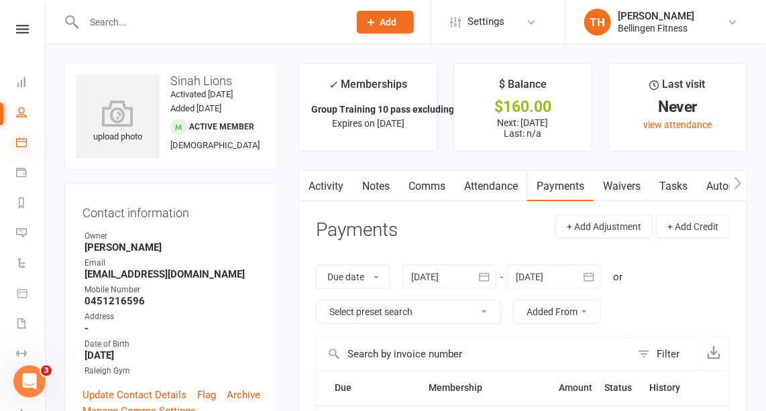
click at [21, 140] on icon at bounding box center [21, 142] width 11 height 11
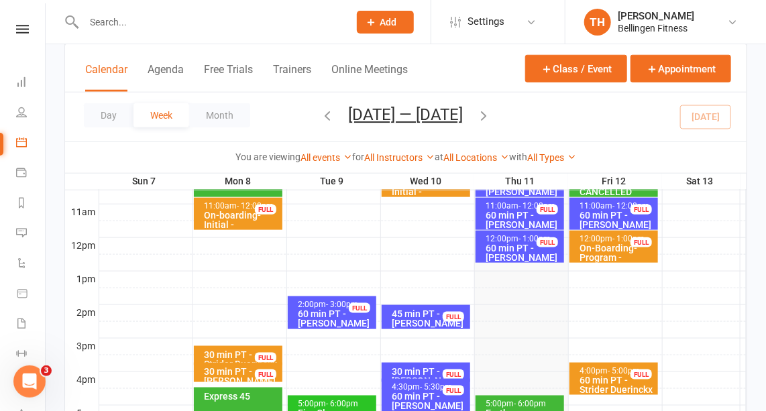
scroll to position [482, 0]
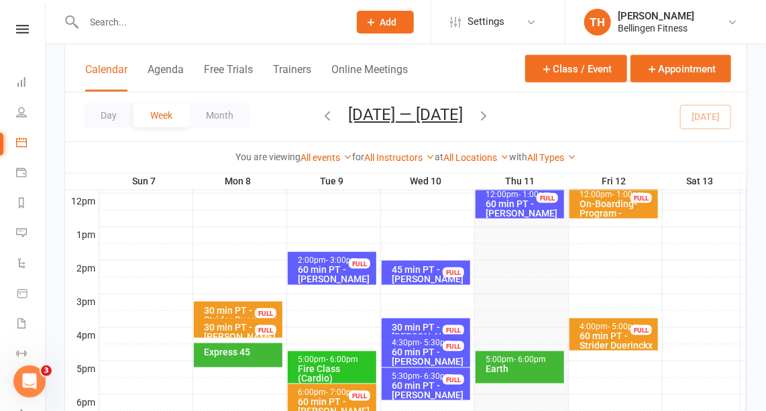
click at [525, 368] on div "Earth" at bounding box center [523, 368] width 76 height 9
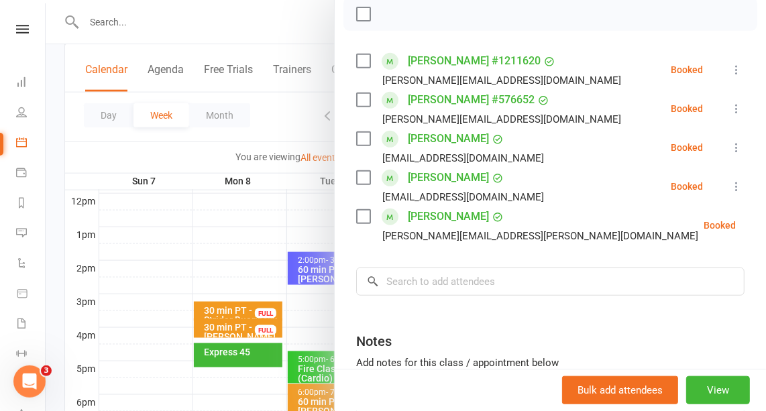
scroll to position [200, 0]
click at [429, 273] on input "search" at bounding box center [550, 281] width 388 height 28
type input "sinah"
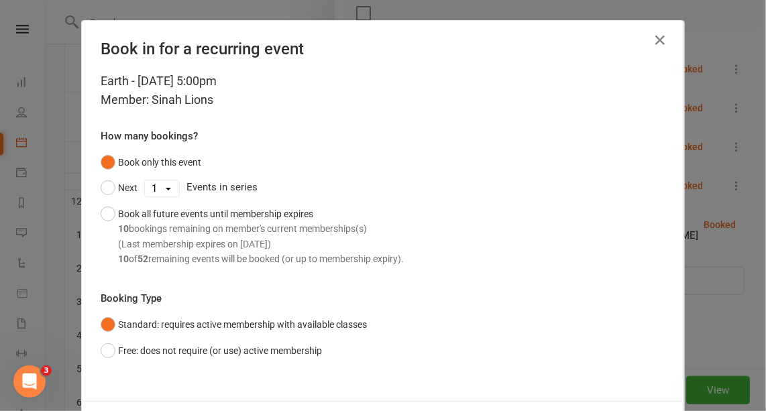
scroll to position [59, 0]
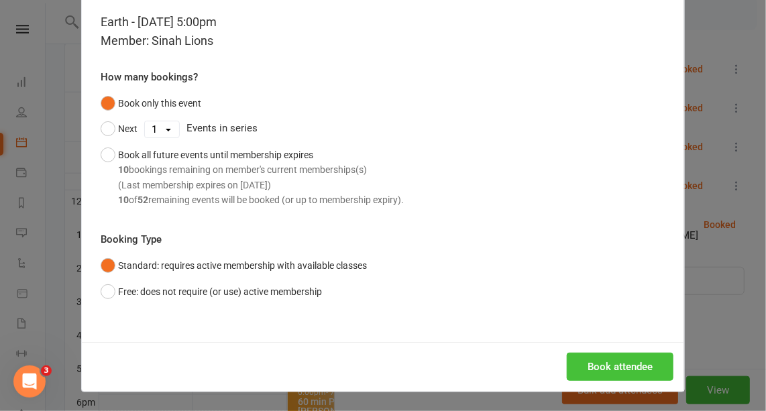
click at [608, 367] on button "Book attendee" at bounding box center [620, 367] width 107 height 28
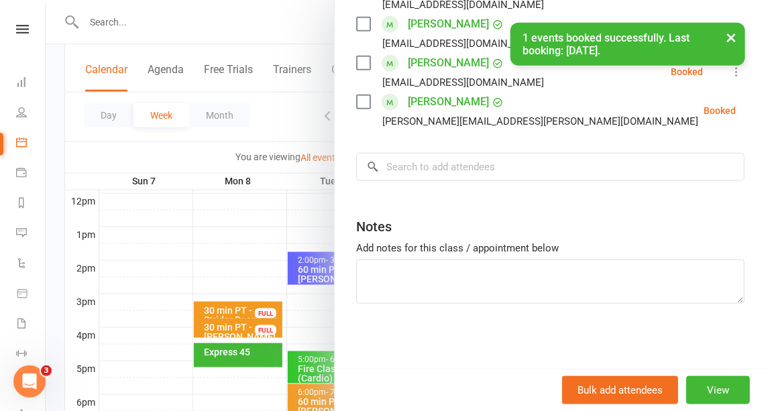
scroll to position [0, 0]
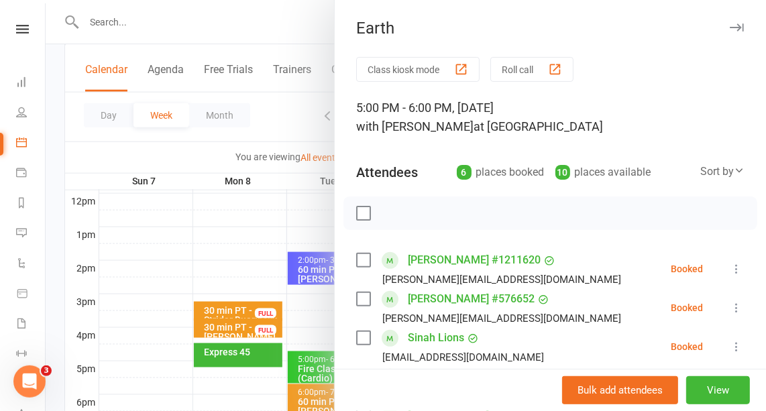
click at [730, 27] on icon "button" at bounding box center [737, 27] width 14 height 8
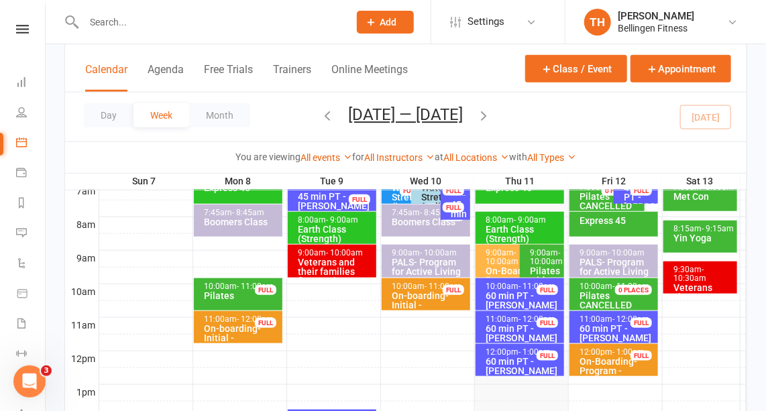
scroll to position [323, 0]
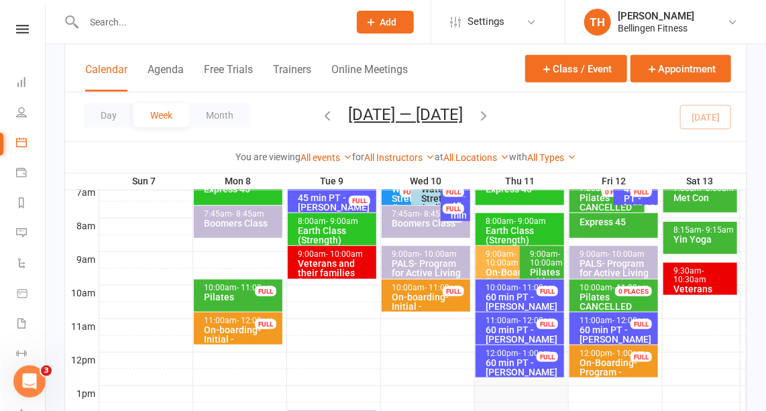
click at [534, 262] on div "9:00am - 10:00am" at bounding box center [545, 258] width 32 height 17
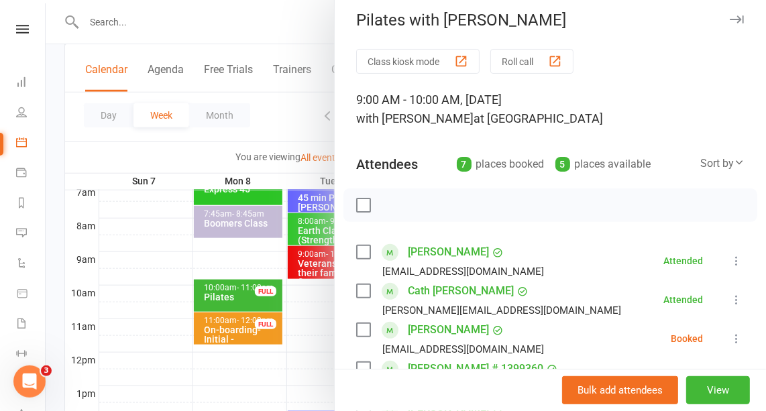
scroll to position [0, 0]
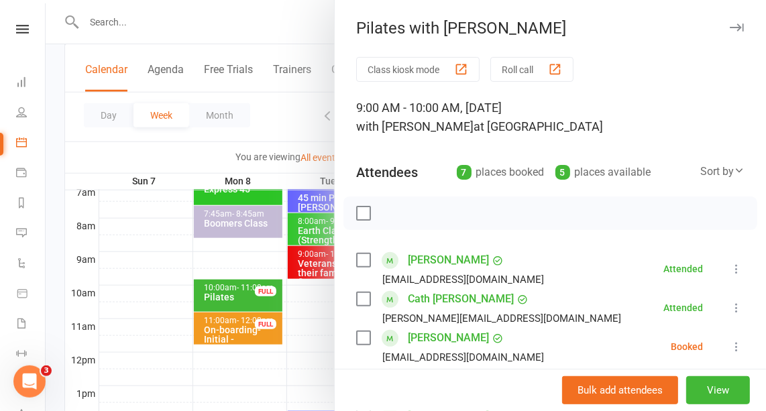
click at [730, 26] on icon "button" at bounding box center [737, 27] width 14 height 8
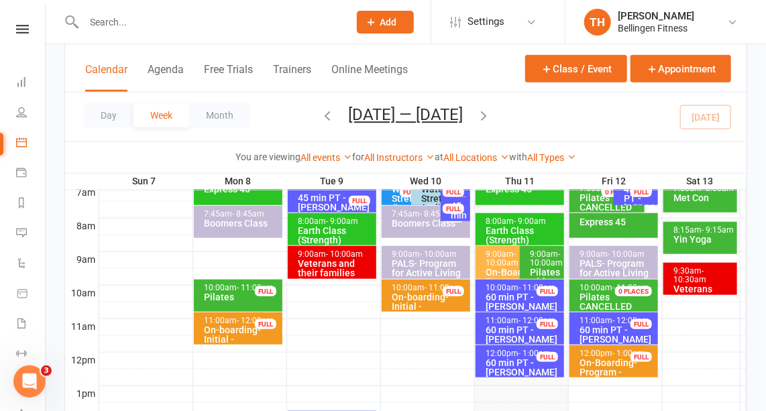
click at [511, 256] on span "- 10:00am" at bounding box center [502, 259] width 33 height 18
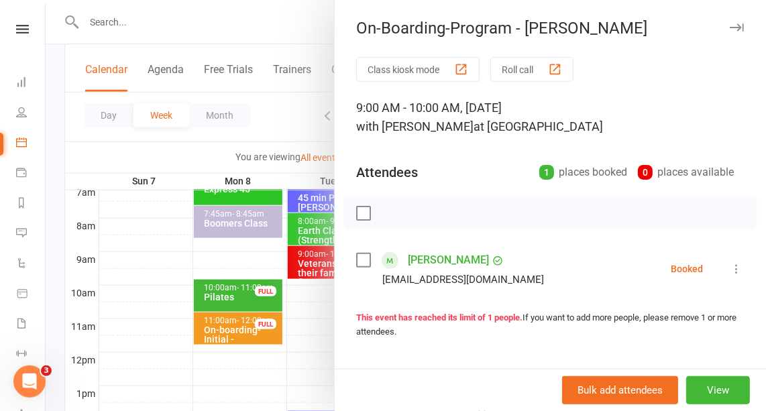
click at [730, 23] on icon "button" at bounding box center [737, 27] width 14 height 8
